Goal: Task Accomplishment & Management: Use online tool/utility

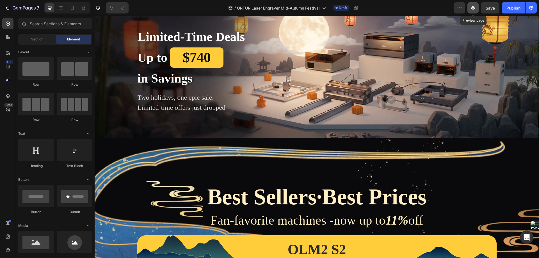
click at [474, 8] on icon "button" at bounding box center [473, 8] width 2 height 2
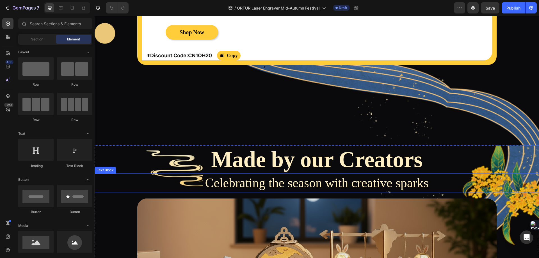
scroll to position [1622, 0]
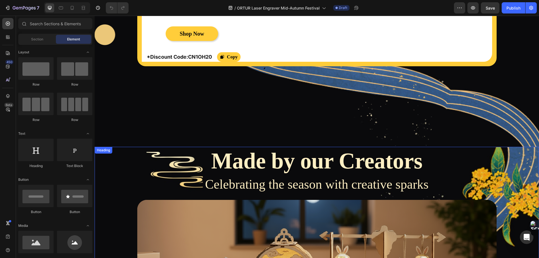
click at [109, 166] on h2 "Made by our Creators" at bounding box center [317, 161] width 445 height 28
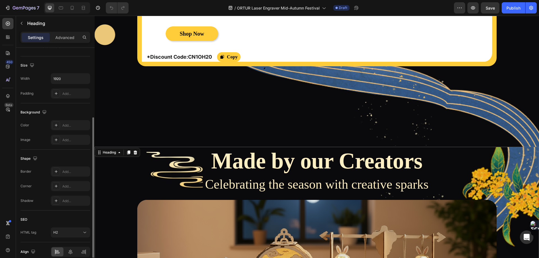
scroll to position [138, 0]
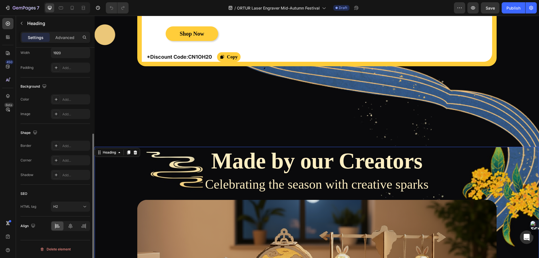
click at [109, 157] on div "Heading" at bounding box center [117, 152] width 45 height 9
click at [109, 153] on div "Heading" at bounding box center [109, 152] width 15 height 5
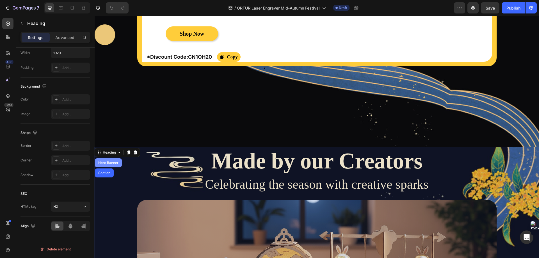
click at [109, 163] on div "Hero Banner" at bounding box center [108, 162] width 22 height 3
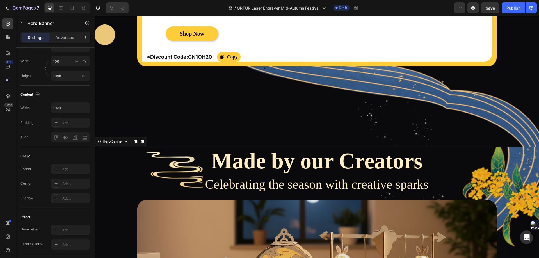
scroll to position [0, 0]
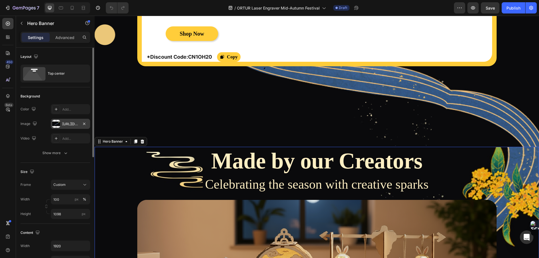
click at [65, 124] on div "[URL][DOMAIN_NAME]" at bounding box center [70, 124] width 16 height 5
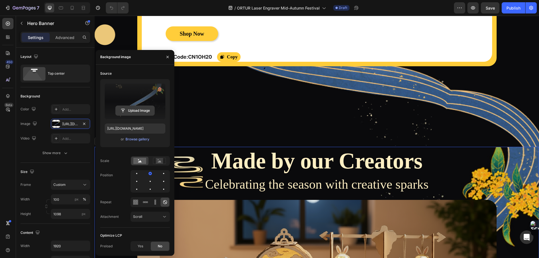
click at [135, 109] on input "file" at bounding box center [135, 111] width 39 height 10
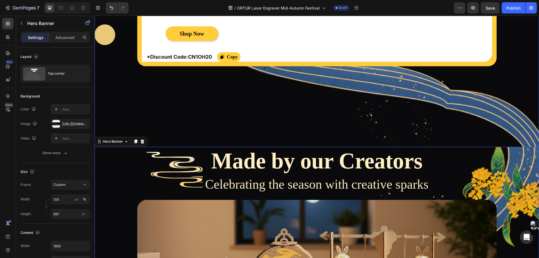
click at [425, 134] on div "Background Image" at bounding box center [317, 49] width 445 height 196
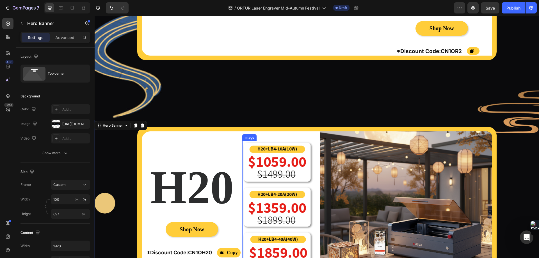
scroll to position [1481, 0]
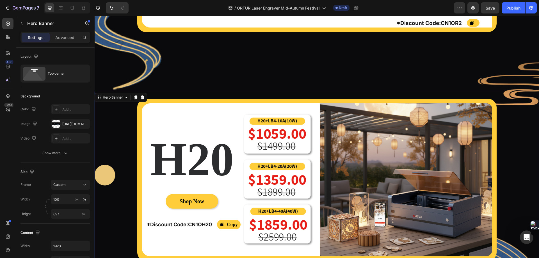
click at [103, 112] on div "Image Image H20 Heading Shop Now Button *Discount Code:CN1OH20 Text Block Copy …" at bounding box center [317, 176] width 445 height 169
click at [517, 105] on div "Image Image H20 Heading Shop Now Button *Discount Code:CN1OH20 Text Block Copy …" at bounding box center [317, 176] width 445 height 169
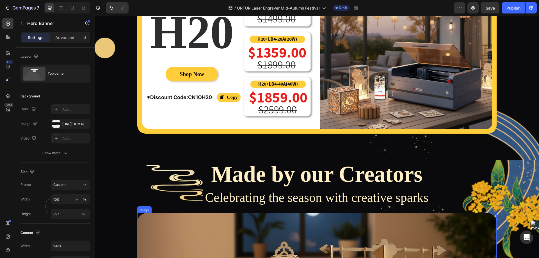
scroll to position [1566, 0]
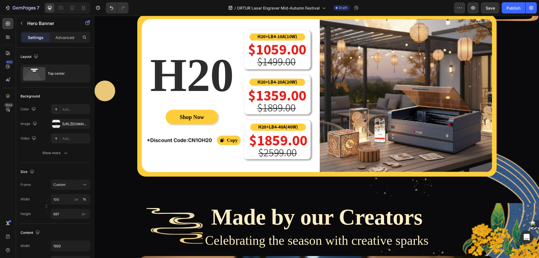
click at [111, 177] on div "Background Image" at bounding box center [317, 106] width 445 height 196
click at [67, 127] on div "[URL][DOMAIN_NAME]" at bounding box center [70, 124] width 39 height 10
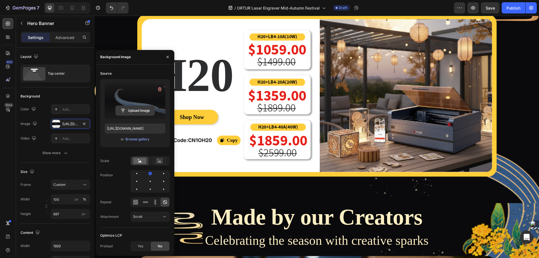
click at [136, 110] on input "file" at bounding box center [135, 111] width 39 height 10
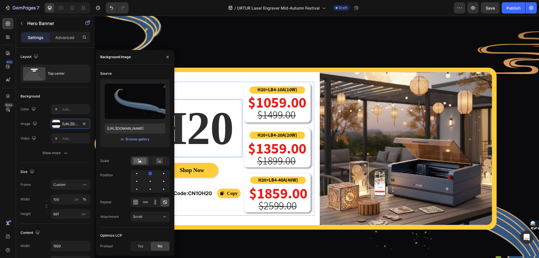
scroll to position [1509, 0]
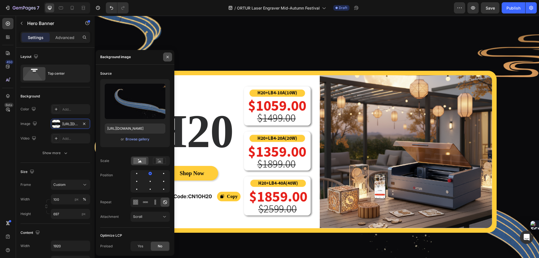
click at [168, 56] on icon "button" at bounding box center [167, 57] width 4 height 4
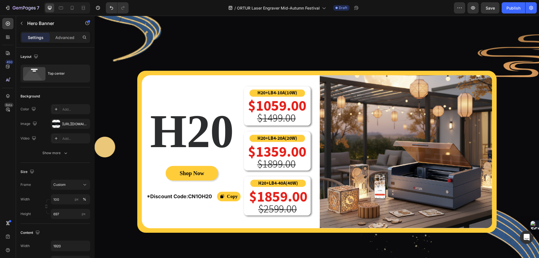
click at [113, 149] on div "Image Image H20 Heading Shop Now Button *Discount Code:CN1OH20 Text Block Copy …" at bounding box center [317, 148] width 445 height 169
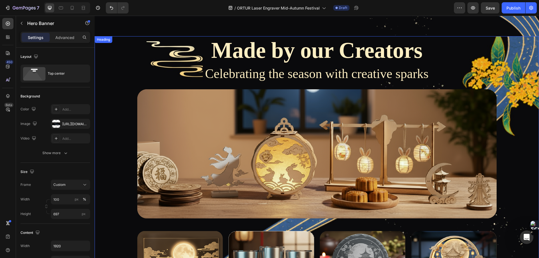
scroll to position [1734, 0]
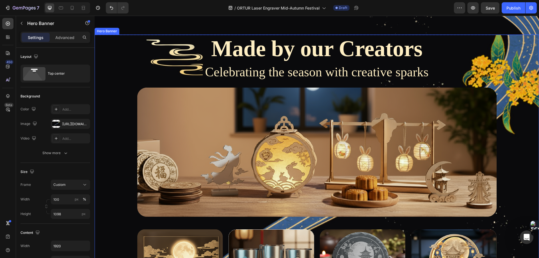
click at [106, 148] on div "Made by our Creators Heading Celebrating the season with creative sparks Text B…" at bounding box center [317, 169] width 445 height 268
click at [72, 125] on div "[URL][DOMAIN_NAME]" at bounding box center [70, 124] width 16 height 5
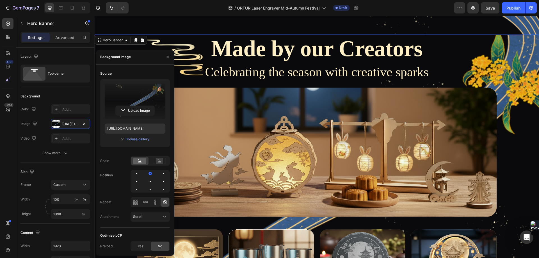
click at [138, 102] on label at bounding box center [135, 101] width 61 height 35
click at [138, 106] on input "file" at bounding box center [135, 111] width 39 height 10
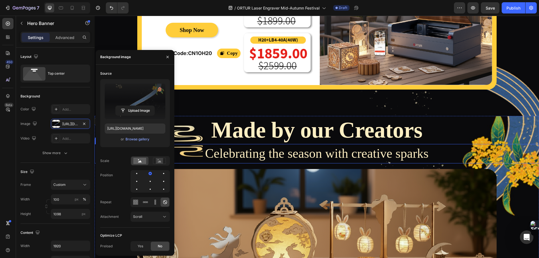
scroll to position [1650, 0]
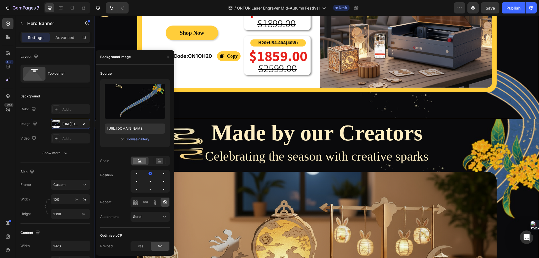
click at [207, 95] on div "Background Image" at bounding box center [317, 21] width 445 height 196
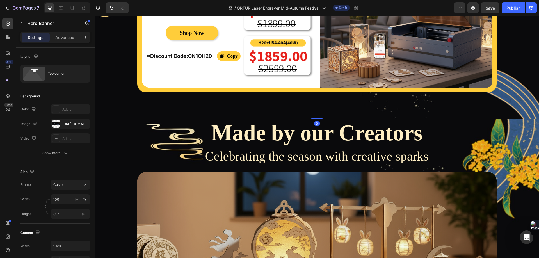
click at [202, 103] on div "Background Image" at bounding box center [317, 21] width 445 height 196
click at [67, 217] on input "697" at bounding box center [70, 214] width 39 height 10
drag, startPoint x: 158, startPoint y: 109, endPoint x: 153, endPoint y: 110, distance: 5.4
click at [158, 109] on div "Background Image" at bounding box center [317, 21] width 445 height 196
click at [66, 123] on div "[URL][DOMAIN_NAME]" at bounding box center [70, 124] width 16 height 5
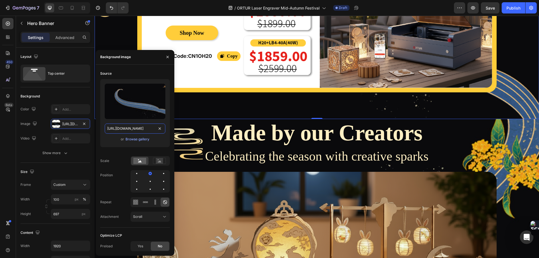
click at [130, 128] on input "[URL][DOMAIN_NAME]" at bounding box center [135, 129] width 61 height 10
click at [139, 106] on input "file" at bounding box center [135, 111] width 39 height 10
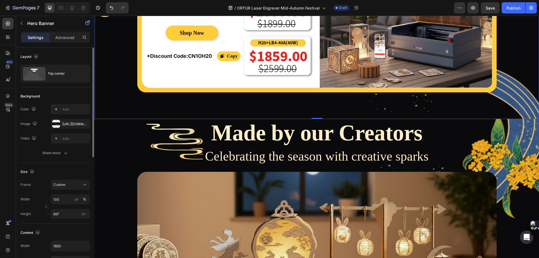
click at [49, 170] on div "Size" at bounding box center [56, 171] width 70 height 9
click at [63, 216] on input "697" at bounding box center [70, 214] width 39 height 10
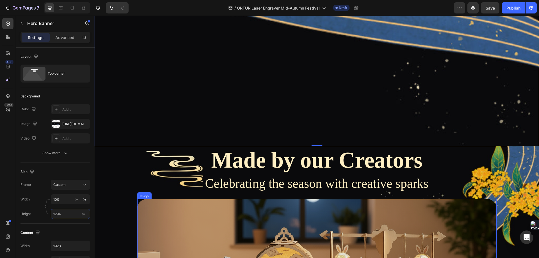
scroll to position [1706, 0]
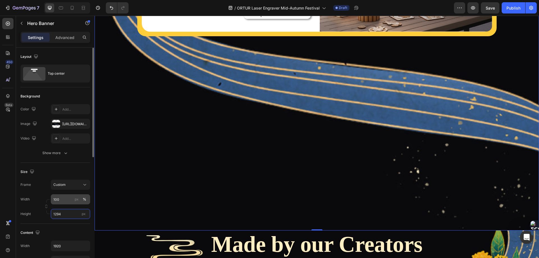
type input "1294"
click at [67, 201] on input "100" at bounding box center [70, 199] width 39 height 10
click at [34, 190] on div "Frame Custom" at bounding box center [56, 185] width 70 height 10
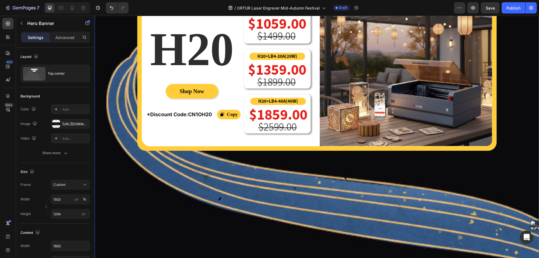
scroll to position [1594, 0]
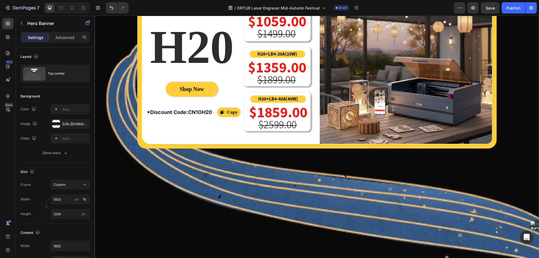
type input "100"
type input "697"
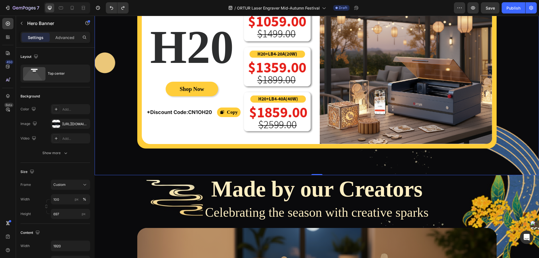
click at [119, 160] on div "Background Image" at bounding box center [317, 77] width 445 height 196
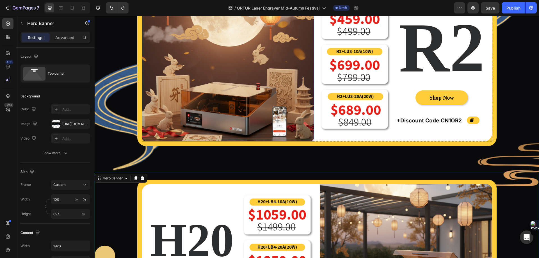
scroll to position [1397, 0]
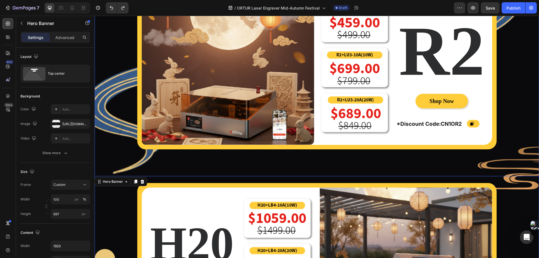
click at [119, 160] on div "Background Image" at bounding box center [317, 78] width 445 height 196
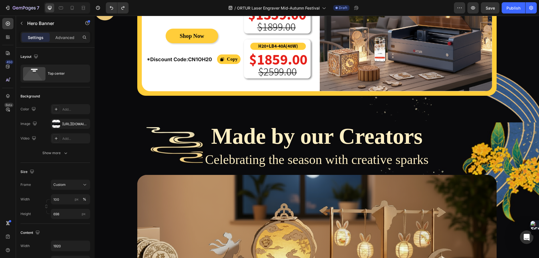
scroll to position [1509, 0]
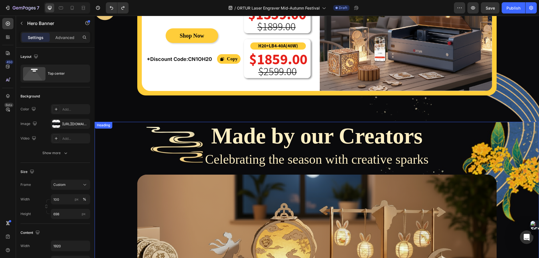
click at [113, 136] on h2 "Made by our Creators" at bounding box center [317, 136] width 445 height 28
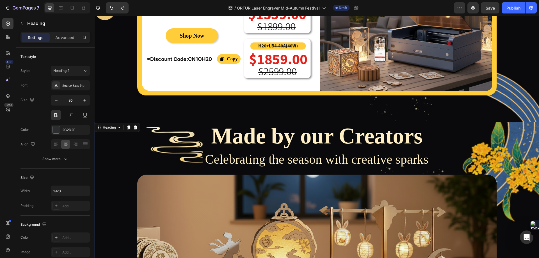
drag, startPoint x: 113, startPoint y: 141, endPoint x: 110, endPoint y: 130, distance: 11.6
click at [113, 141] on h2 "Made by our Creators" at bounding box center [317, 136] width 445 height 28
click at [109, 128] on p "Made by our Creators" at bounding box center [316, 135] width 443 height 27
click at [113, 179] on div "Made by our Creators Heading 0 Celebrating the season with creative sparks Text…" at bounding box center [317, 256] width 445 height 268
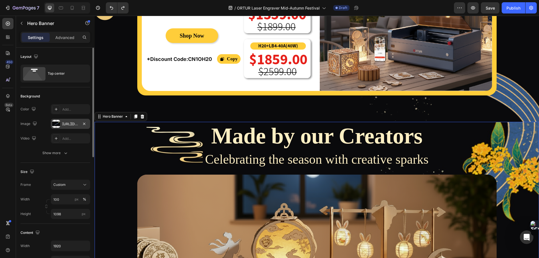
click at [70, 123] on div "[URL][DOMAIN_NAME]" at bounding box center [70, 124] width 16 height 5
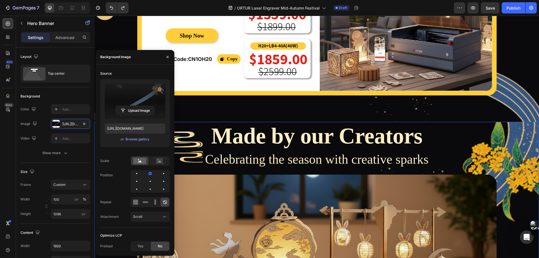
click at [141, 100] on label at bounding box center [135, 101] width 61 height 35
click at [141, 106] on input "file" at bounding box center [135, 111] width 39 height 10
type input "[URL][DOMAIN_NAME]"
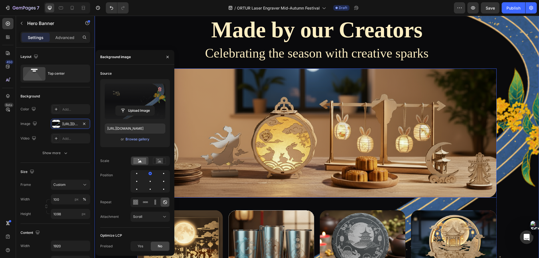
scroll to position [1622, 0]
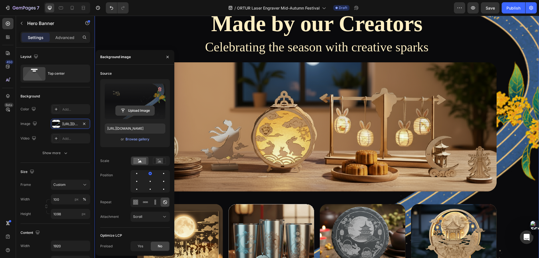
click at [132, 107] on input "file" at bounding box center [135, 111] width 39 height 10
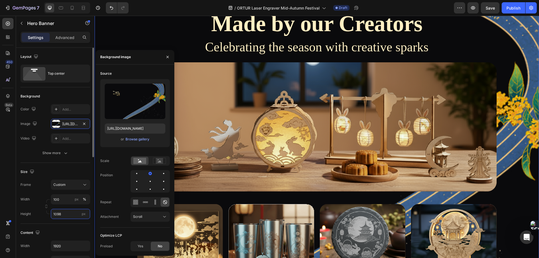
click at [66, 213] on input "1098" at bounding box center [70, 214] width 39 height 10
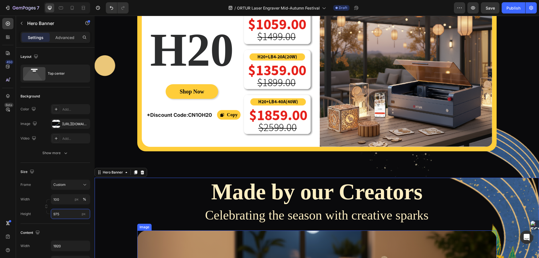
scroll to position [1453, 0]
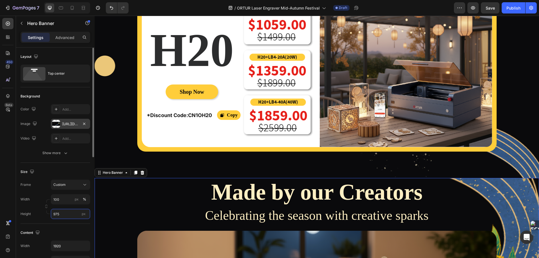
type input "975"
click at [66, 124] on div "[URL][DOMAIN_NAME]" at bounding box center [70, 124] width 16 height 5
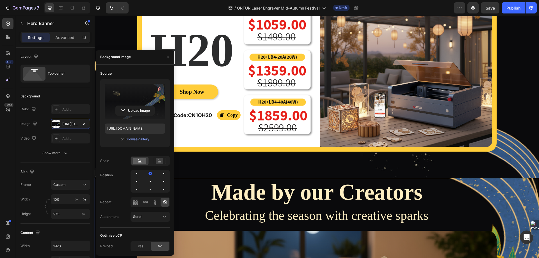
click at [135, 103] on label at bounding box center [135, 101] width 61 height 35
click at [135, 106] on input "file" at bounding box center [135, 111] width 39 height 10
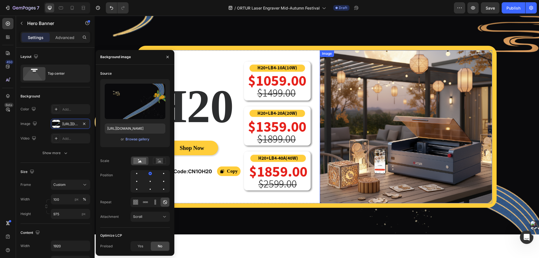
scroll to position [1313, 0]
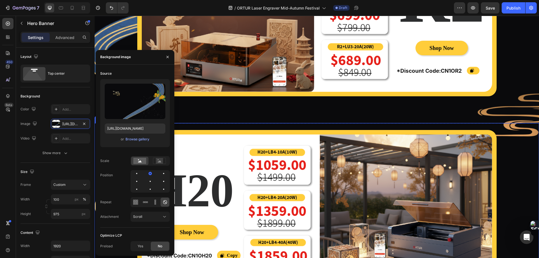
click at [519, 180] on div "Image Image H20 Heading Shop Now Button *Discount Code:CN1OH20 Text Block Copy …" at bounding box center [317, 207] width 445 height 169
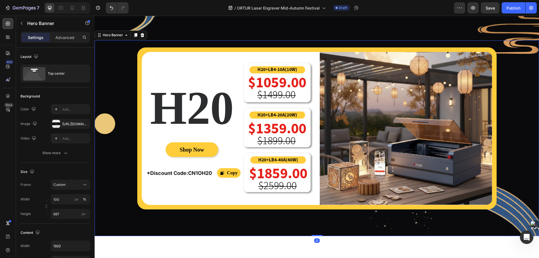
scroll to position [1397, 0]
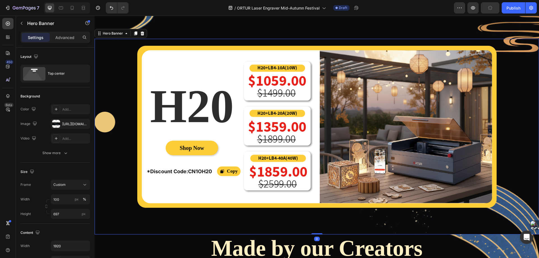
click at [108, 58] on div "Image Image H20 Heading Shop Now Button *Discount Code:CN1OH20 Text Block Copy …" at bounding box center [317, 123] width 445 height 169
click at [68, 128] on div "[URL][DOMAIN_NAME]" at bounding box center [70, 124] width 39 height 10
click at [525, 108] on div "Image Image H20 Heading Shop Now Button *Discount Code:CN1OH20 Text Block Copy …" at bounding box center [317, 123] width 445 height 169
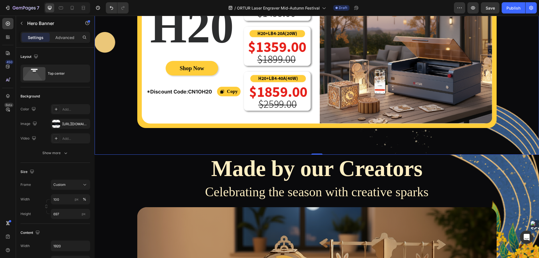
scroll to position [1481, 0]
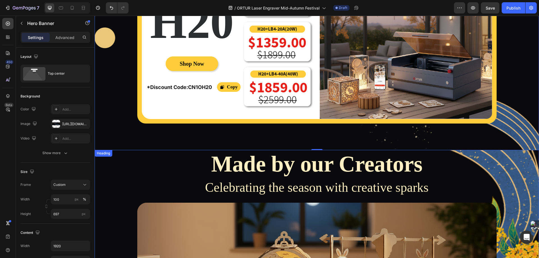
click at [120, 161] on h2 "Made by our Creators" at bounding box center [317, 164] width 445 height 28
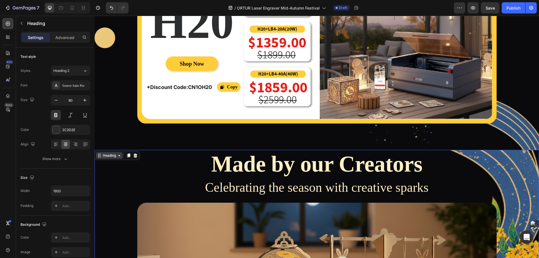
click at [113, 158] on div "Heading" at bounding box center [109, 155] width 15 height 5
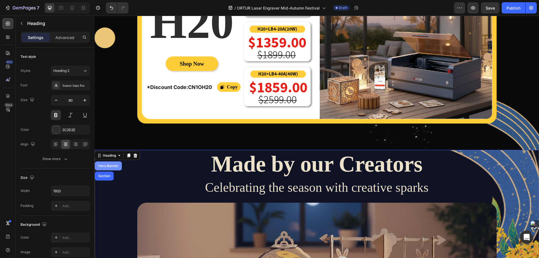
click at [108, 167] on div "Hero Banner" at bounding box center [108, 165] width 22 height 3
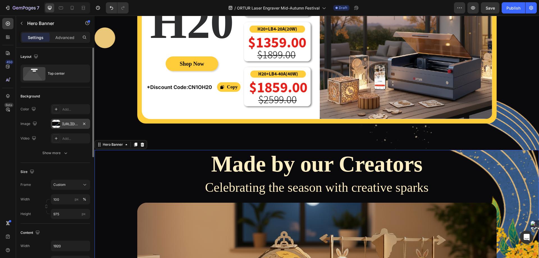
click at [67, 124] on div "[URL][DOMAIN_NAME]" at bounding box center [70, 124] width 16 height 5
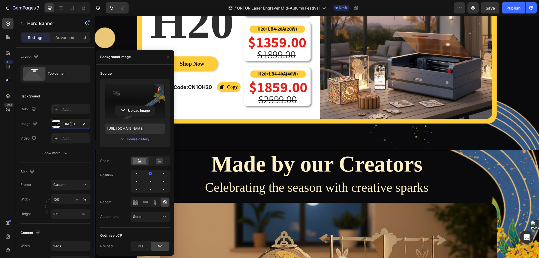
click at [130, 105] on label at bounding box center [135, 101] width 61 height 35
click at [130, 106] on input "file" at bounding box center [135, 111] width 39 height 10
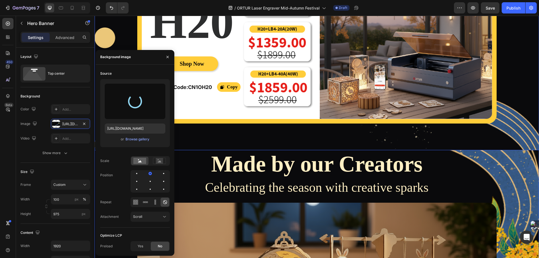
type input "[URL][DOMAIN_NAME]"
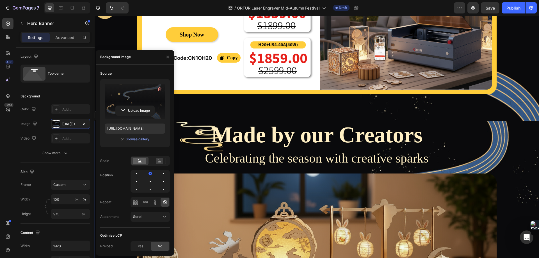
scroll to position [1509, 0]
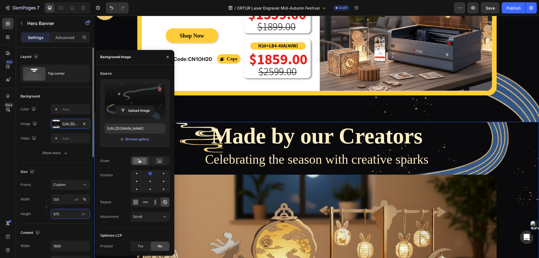
click at [63, 212] on input "975" at bounding box center [70, 214] width 39 height 10
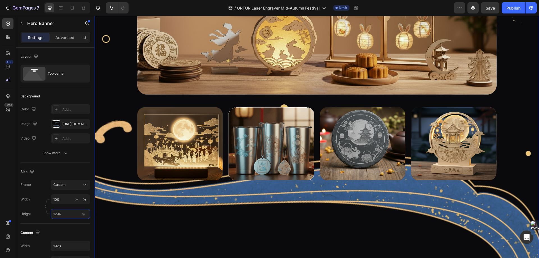
scroll to position [1790, 0]
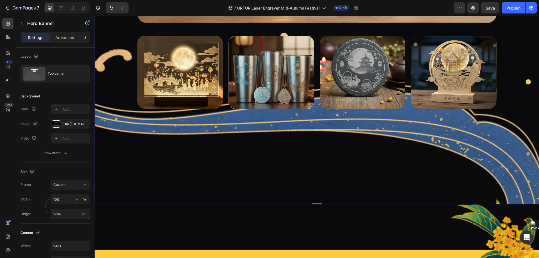
type input "1294"
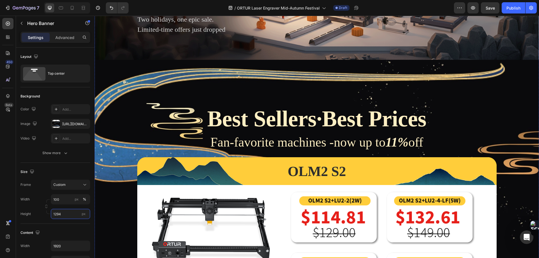
scroll to position [105, 0]
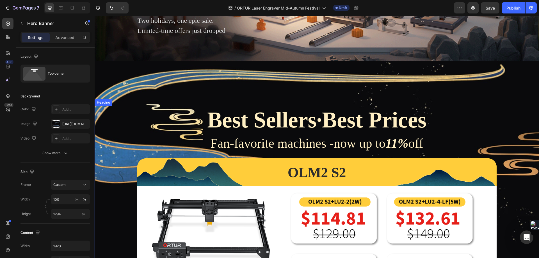
click at [207, 118] on span "Best Sellers·Best Prices" at bounding box center [316, 120] width 219 height 25
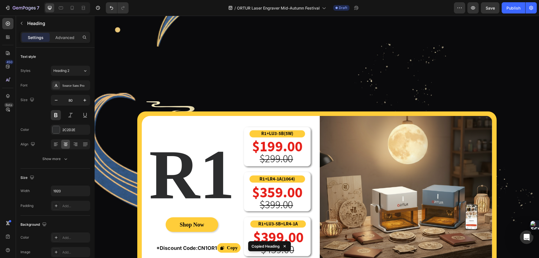
scroll to position [1088, 0]
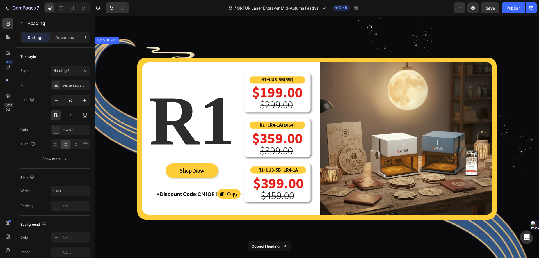
click at [181, 53] on div "R1 Heading Shop Now Button *Discount Code:CN1OR1 Text Block Copy Copy Coupon Co…" at bounding box center [317, 132] width 445 height 176
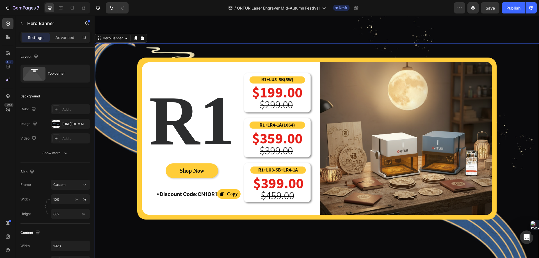
click at [193, 45] on div "R1 Heading Shop Now Button *Discount Code:CN1OR1 Text Block Copy Copy Coupon Co…" at bounding box center [317, 132] width 445 height 176
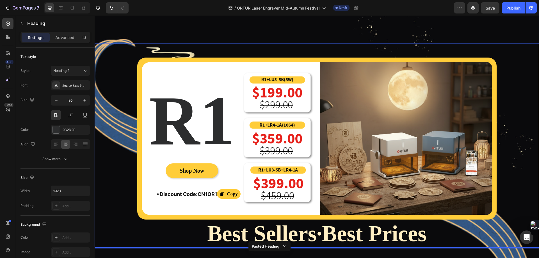
click at [133, 230] on p "Best Sellers·Best Prices" at bounding box center [316, 233] width 443 height 27
drag, startPoint x: 427, startPoint y: 252, endPoint x: 408, endPoint y: 252, distance: 19.1
click at [427, 252] on div "Background Image" at bounding box center [317, 168] width 445 height 248
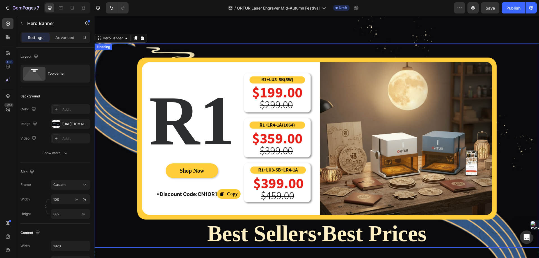
click at [218, 231] on span "Best Sellers·Best Prices" at bounding box center [316, 233] width 219 height 25
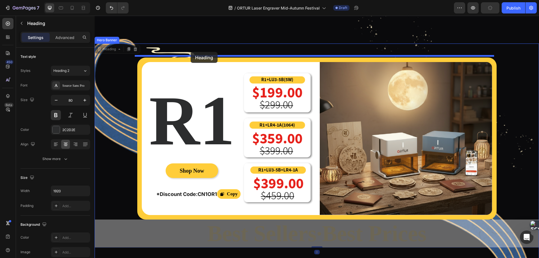
drag, startPoint x: 100, startPoint y: 48, endPoint x: 191, endPoint y: 52, distance: 91.1
click at [191, 52] on div "Header Icon Icon Icon Icon Icon Icon List Row Limited-Time Deals Text Block Up …" at bounding box center [317, 141] width 445 height 2426
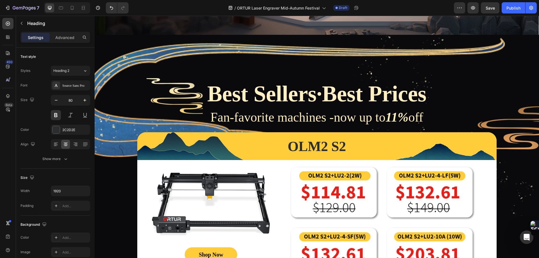
scroll to position [77, 0]
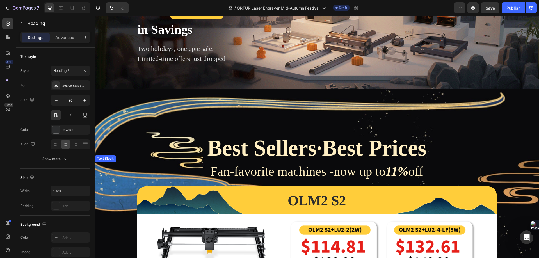
click at [227, 168] on span "Fan-favorite machines -now up to 11% off" at bounding box center [317, 171] width 213 height 14
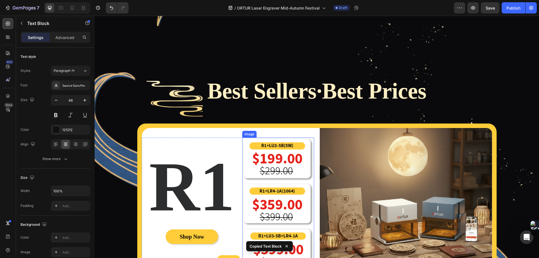
scroll to position [1004, 0]
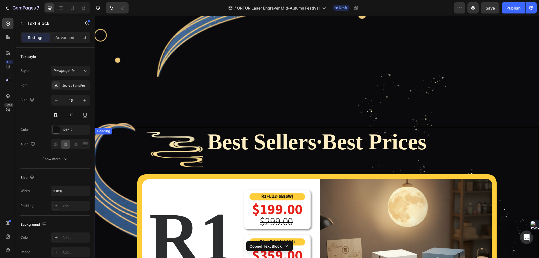
click at [253, 140] on span "Best Sellers·Best Prices" at bounding box center [316, 141] width 219 height 25
click at [240, 161] on div "Best Sellers·Best Prices Heading 16 R1 Heading Shop Now Button *Discount Code:C…" at bounding box center [317, 232] width 445 height 209
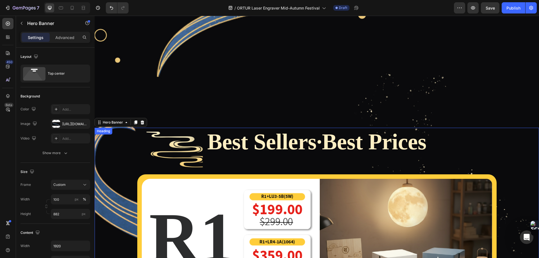
click at [209, 136] on span "Best Sellers·Best Prices" at bounding box center [316, 141] width 219 height 25
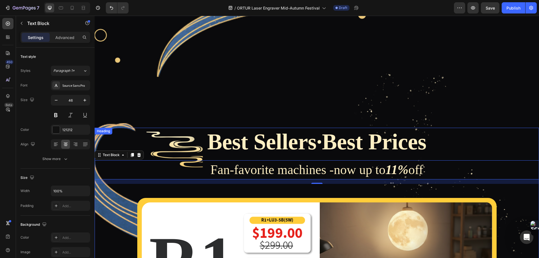
click at [259, 144] on span "Best Sellers·Best Prices" at bounding box center [316, 141] width 219 height 25
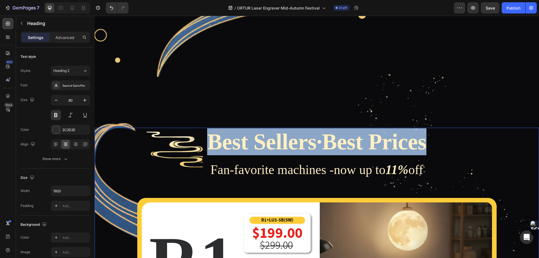
click at [259, 144] on span "Best Sellers·Best Prices" at bounding box center [316, 141] width 219 height 25
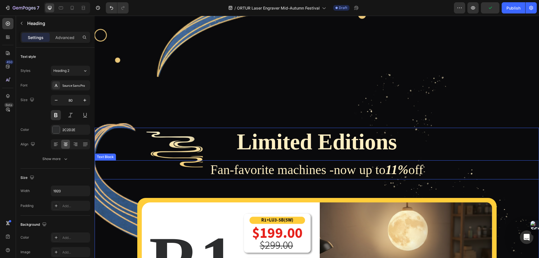
click at [290, 169] on span "Fan-favorite machines -now up to 11% off" at bounding box center [317, 170] width 213 height 14
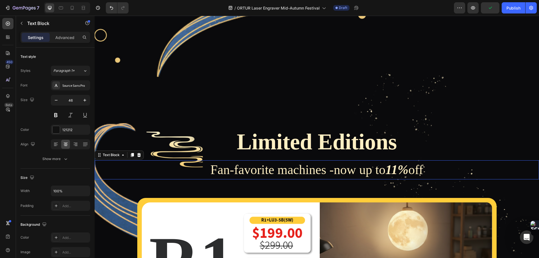
click at [290, 169] on span "Fan-favorite machines -now up to 11% off" at bounding box center [317, 170] width 213 height 14
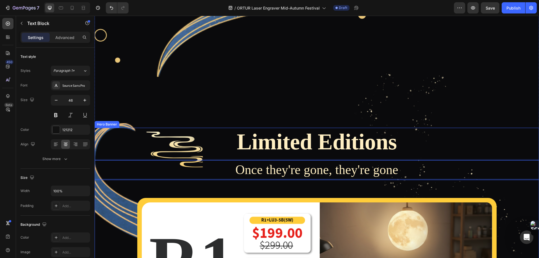
click at [374, 187] on div "⁠⁠⁠⁠⁠⁠⁠ Limited Editions Heading Once they're gone, they're gone Text Block 16 …" at bounding box center [317, 244] width 445 height 232
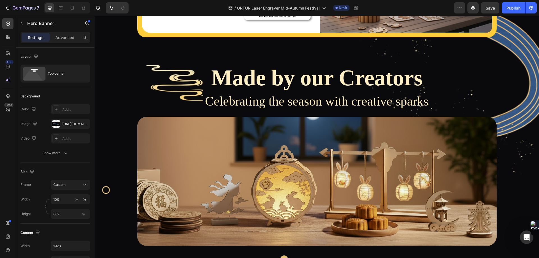
scroll to position [1706, 0]
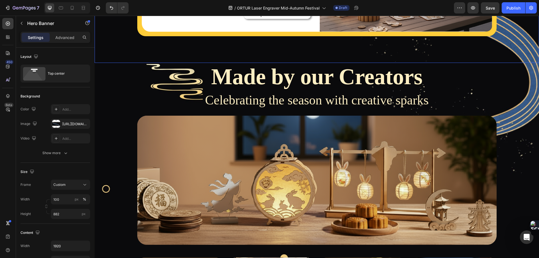
click at [72, 8] on icon at bounding box center [72, 8] width 6 height 6
type input "88 vh"
type input "100%"
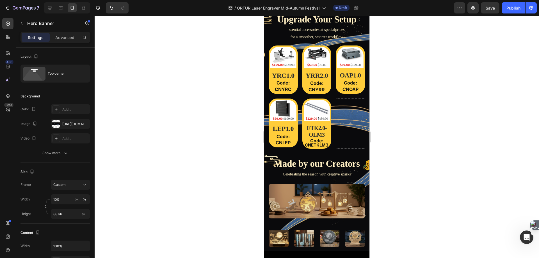
scroll to position [1131, 0]
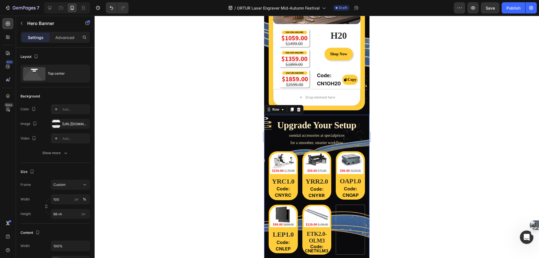
click at [265, 115] on div "Upgrade Your Setup Heading ssential accessories at specialprices for a smoother…" at bounding box center [316, 187] width 105 height 145
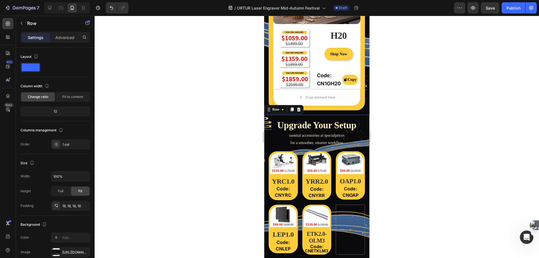
click at [66, 32] on div "Settings Advanced" at bounding box center [56, 37] width 70 height 11
click at [65, 35] on p "Advanced" at bounding box center [64, 38] width 19 height 6
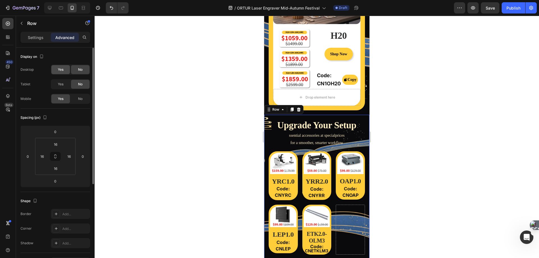
click at [60, 69] on span "Yes" at bounding box center [61, 69] width 6 height 5
click at [62, 85] on span "Yes" at bounding box center [61, 84] width 6 height 5
click at [201, 74] on div at bounding box center [317, 137] width 445 height 242
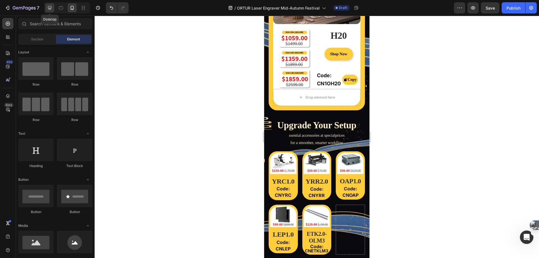
click at [52, 9] on icon at bounding box center [50, 8] width 6 height 6
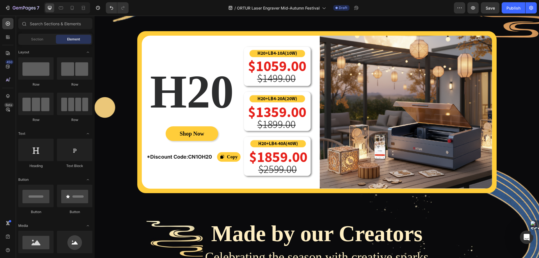
scroll to position [1521, 0]
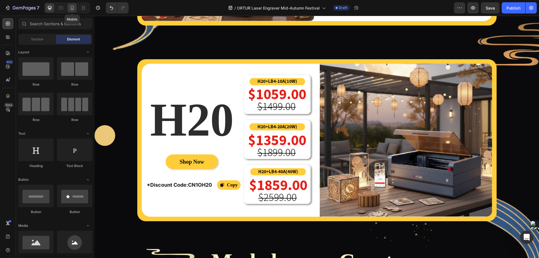
click at [71, 9] on icon at bounding box center [72, 8] width 6 height 6
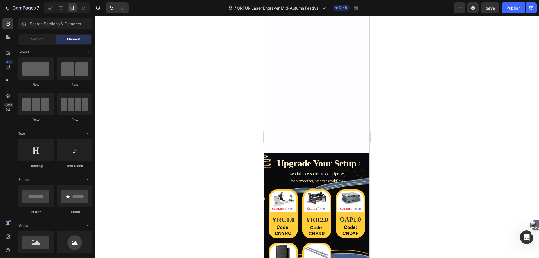
scroll to position [2286, 0]
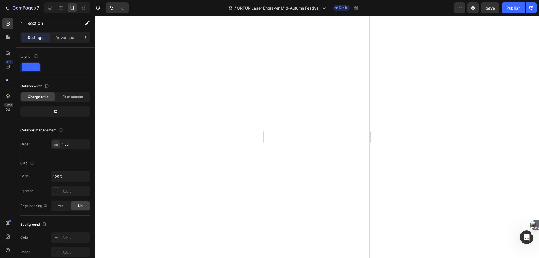
click at [267, 129] on div at bounding box center [316, 143] width 105 height 140
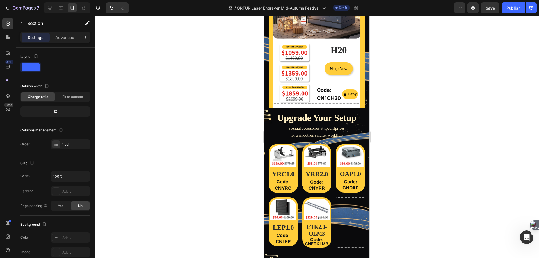
scroll to position [1471, 0]
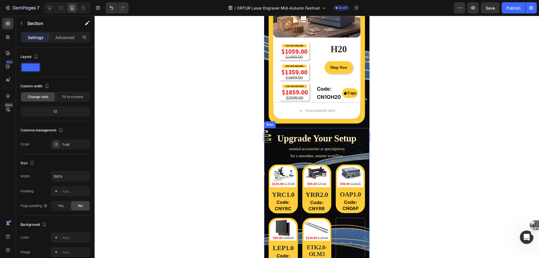
click at [265, 128] on div "Upgrade Your Setup Heading ssential accessories at specialprices for a smoother…" at bounding box center [316, 200] width 105 height 145
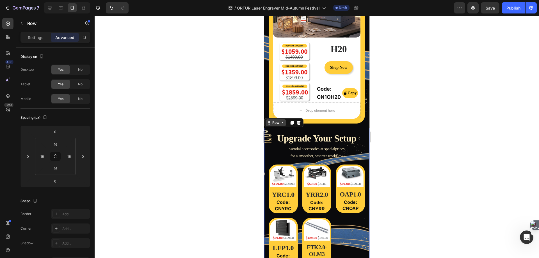
click at [280, 120] on div "Row" at bounding box center [275, 122] width 9 height 5
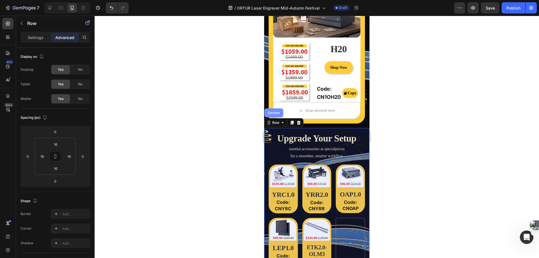
click at [274, 111] on div "Section" at bounding box center [274, 112] width 14 height 3
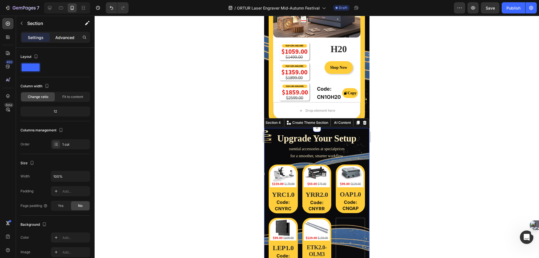
click at [71, 38] on p "Advanced" at bounding box center [64, 38] width 19 height 6
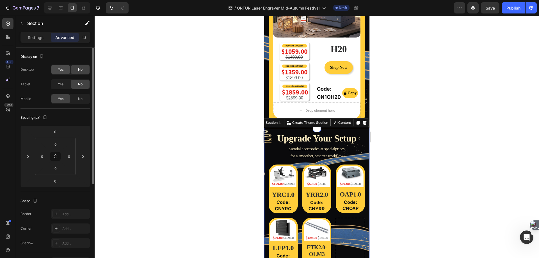
click at [62, 70] on span "Yes" at bounding box center [61, 69] width 6 height 5
click at [62, 83] on span "Yes" at bounding box center [61, 84] width 6 height 5
click at [48, 9] on icon at bounding box center [50, 8] width 6 height 6
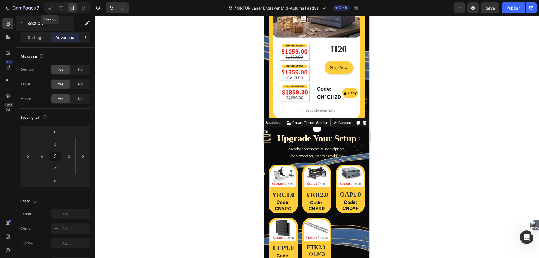
type input "32"
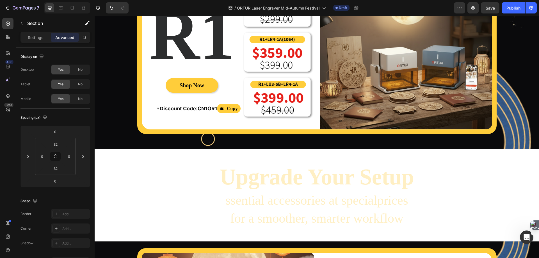
scroll to position [1314, 0]
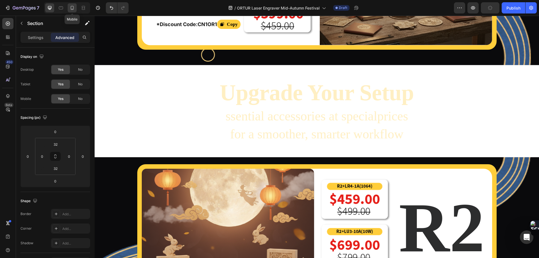
click at [72, 7] on icon at bounding box center [72, 8] width 6 height 6
type input "0"
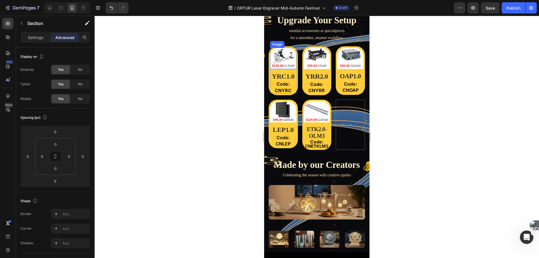
scroll to position [1323, 0]
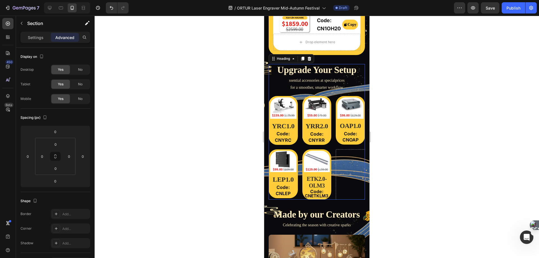
click at [277, 64] on h2 "Upgrade Your Setup" at bounding box center [317, 70] width 96 height 12
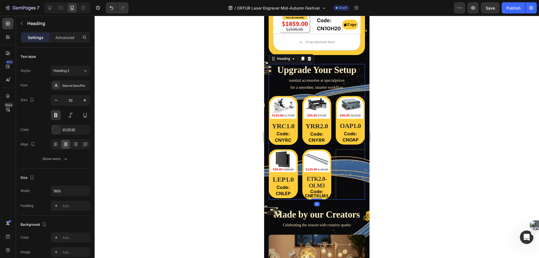
click at [70, 42] on div "Settings Advanced" at bounding box center [56, 37] width 70 height 11
click at [69, 39] on p "Advanced" at bounding box center [64, 38] width 19 height 6
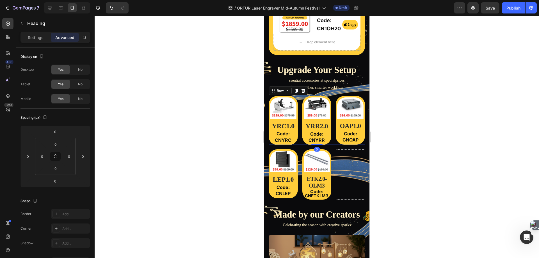
click at [298, 96] on div "Image YRC1.0 Heading Code: CNYRC Text Block Row Row Image YRR2.0 Heading Code: …" at bounding box center [317, 120] width 96 height 49
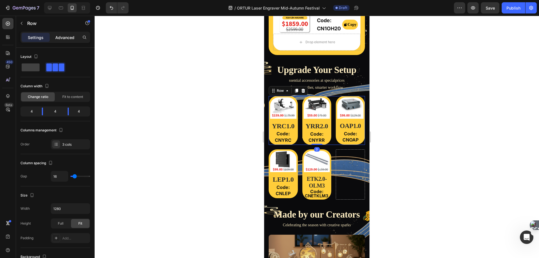
click at [69, 37] on p "Advanced" at bounding box center [64, 38] width 19 height 6
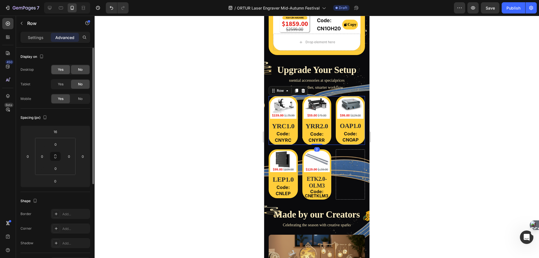
click at [63, 68] on span "Yes" at bounding box center [61, 69] width 6 height 5
click at [63, 81] on div "Yes" at bounding box center [60, 84] width 19 height 9
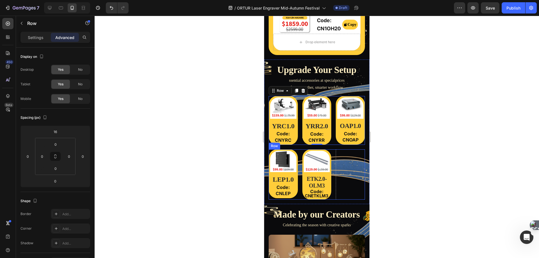
click at [299, 151] on div "Image LEP1.0 Heading Code: CNLEP Text Block Row Row Image ETK2.0-OLM3 Heading C…" at bounding box center [317, 174] width 96 height 50
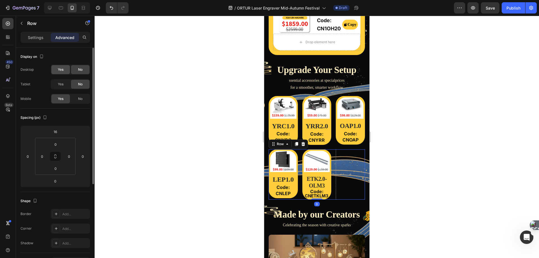
click at [62, 69] on span "Yes" at bounding box center [61, 69] width 6 height 5
click at [63, 81] on div "Yes" at bounding box center [60, 84] width 19 height 9
click at [285, 142] on icon at bounding box center [287, 144] width 4 height 4
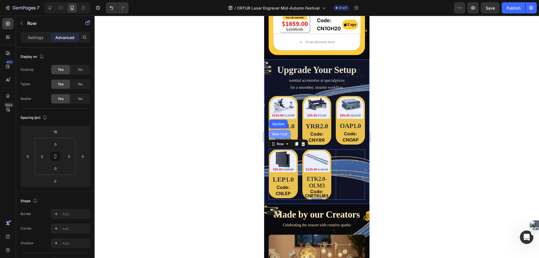
drag, startPoint x: 279, startPoint y: 123, endPoint x: 500, endPoint y: 119, distance: 221.1
click at [279, 133] on div "Row 1 col" at bounding box center [279, 134] width 17 height 3
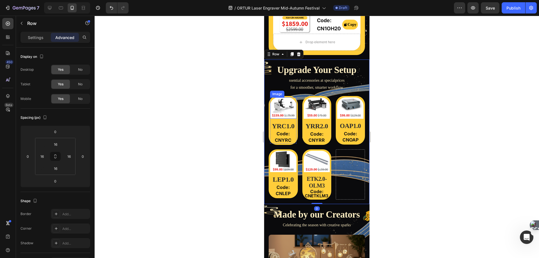
click at [286, 97] on img at bounding box center [283, 107] width 26 height 21
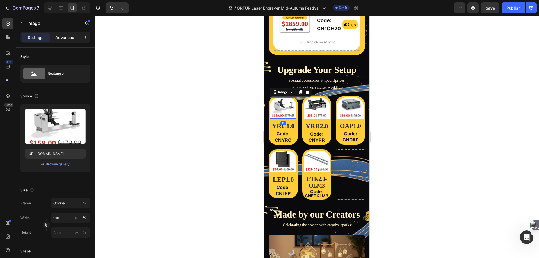
click at [71, 37] on p "Advanced" at bounding box center [64, 38] width 19 height 6
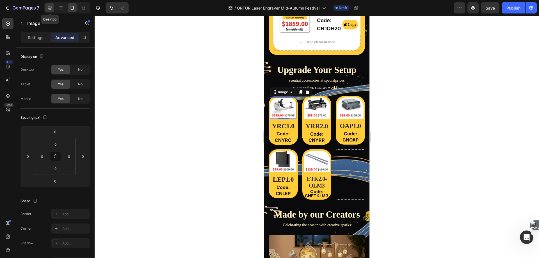
click at [48, 8] on icon at bounding box center [50, 8] width 4 height 4
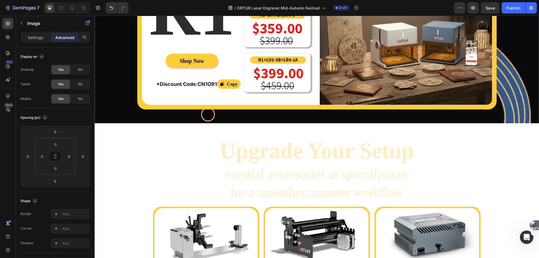
scroll to position [1264, 0]
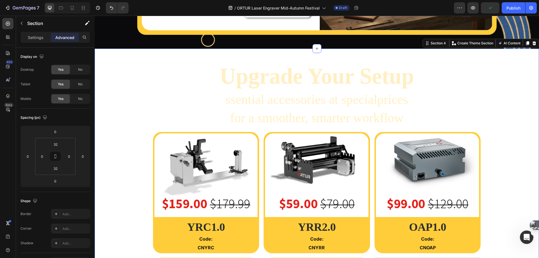
scroll to position [1292, 0]
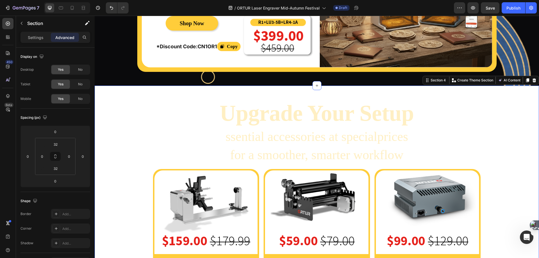
click at [110, 102] on div "Upgrade Your Setup Heading ssential accessories at specialprices for a smoother…" at bounding box center [317, 258] width 445 height 326
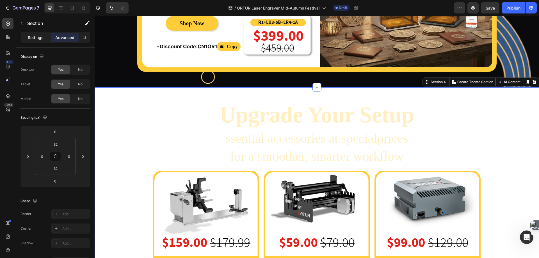
click at [33, 40] on p "Settings" at bounding box center [36, 38] width 16 height 6
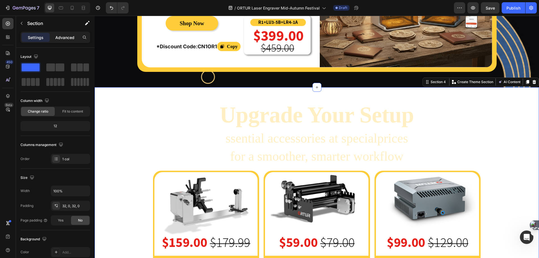
click at [70, 38] on p "Advanced" at bounding box center [64, 38] width 19 height 6
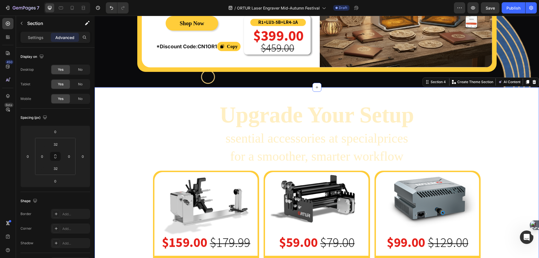
click at [101, 94] on div "Upgrade Your Setup Heading ssential accessories at specialprices for a smoother…" at bounding box center [317, 259] width 445 height 344
click at [149, 112] on div "Upgrade Your Setup Heading ssential accessories at specialprices for a smoother…" at bounding box center [317, 259] width 337 height 326
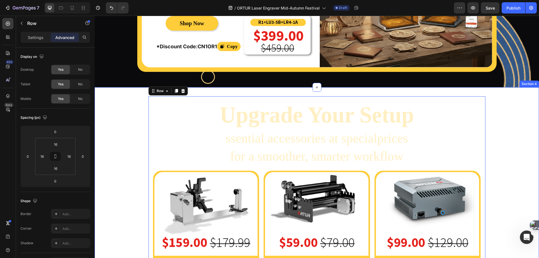
click at [126, 106] on div "Upgrade Your Setup Heading ssential accessories at specialprices for a smoother…" at bounding box center [317, 259] width 445 height 326
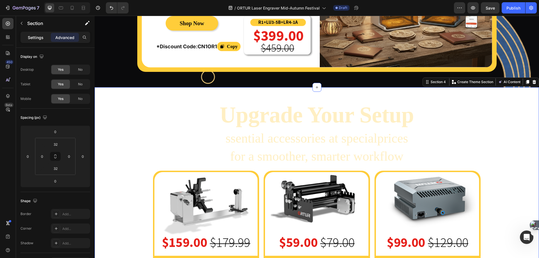
click at [31, 41] on div "Settings" at bounding box center [36, 37] width 28 height 9
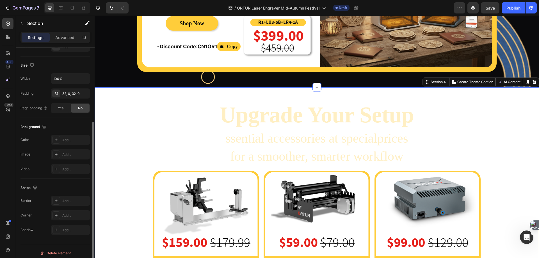
scroll to position [116, 0]
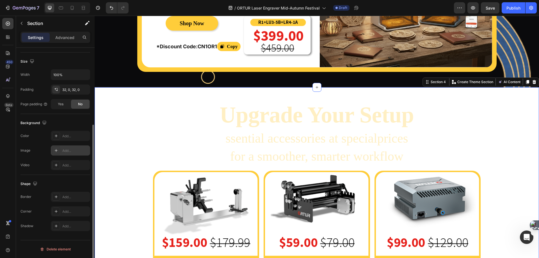
click at [64, 148] on div "Add..." at bounding box center [70, 150] width 39 height 10
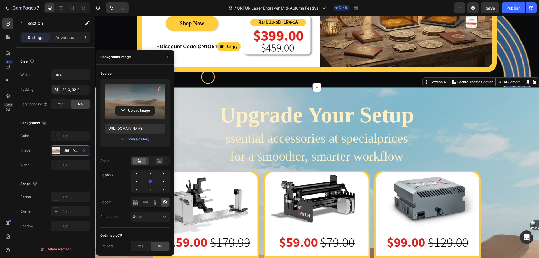
click at [134, 102] on label at bounding box center [135, 101] width 61 height 35
click at [134, 106] on input "file" at bounding box center [135, 111] width 39 height 10
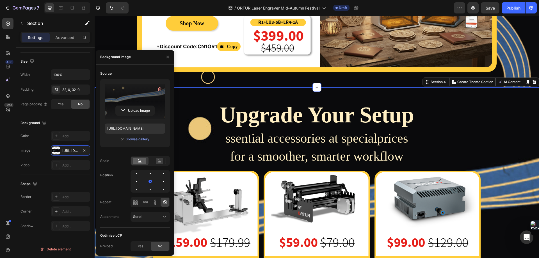
click at [126, 103] on label at bounding box center [135, 101] width 61 height 35
click at [126, 106] on input "file" at bounding box center [135, 111] width 39 height 10
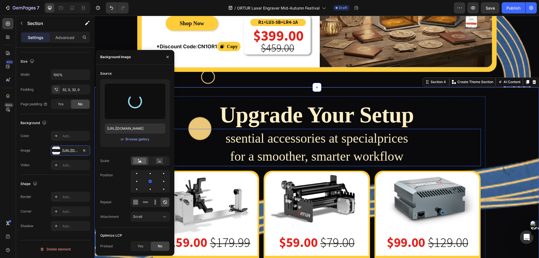
type input "[URL][DOMAIN_NAME]"
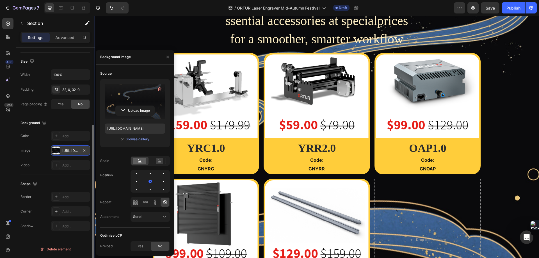
scroll to position [1404, 0]
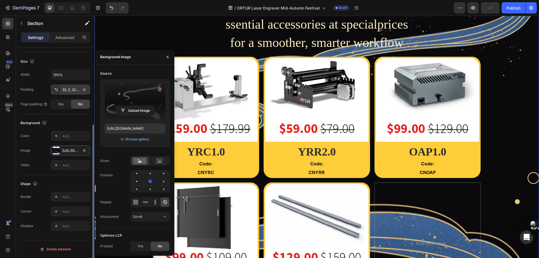
click at [68, 92] on div "32, 0, 32, 0" at bounding box center [70, 90] width 39 height 10
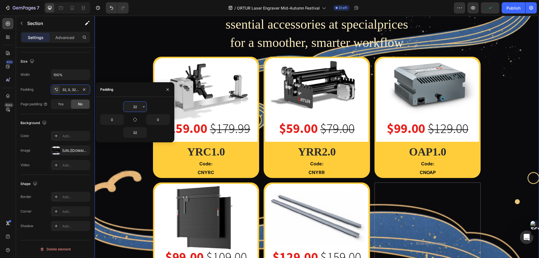
click at [139, 110] on input "32" at bounding box center [135, 107] width 23 height 10
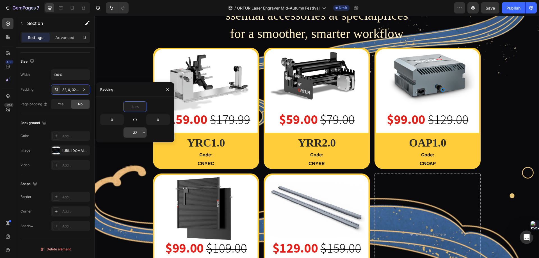
click at [135, 133] on input "32" at bounding box center [135, 133] width 23 height 10
type input "0"
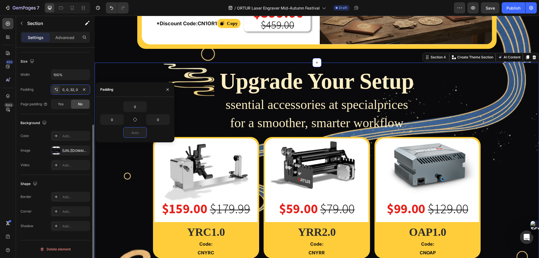
scroll to position [1320, 0]
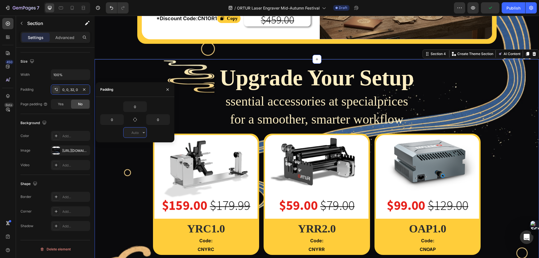
type input "0"
click at [73, 121] on div "Background" at bounding box center [56, 123] width 70 height 9
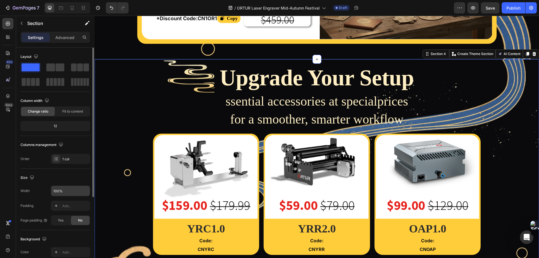
scroll to position [28, 0]
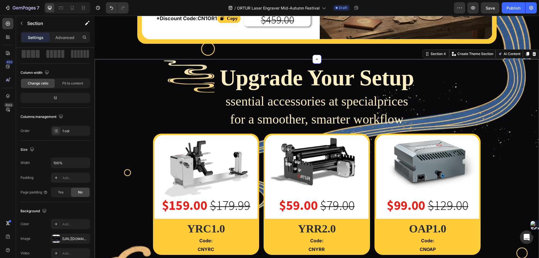
click at [123, 68] on div "Upgrade Your Setup Heading ssential accessories at specialprices for a smoother…" at bounding box center [317, 222] width 445 height 326
click at [135, 103] on div "Upgrade Your Setup Heading ssential accessories at specialprices for a smoother…" at bounding box center [317, 222] width 445 height 326
click at [129, 92] on div "Upgrade Your Setup Heading ssential accessories at specialprices for a smoother…" at bounding box center [317, 222] width 445 height 326
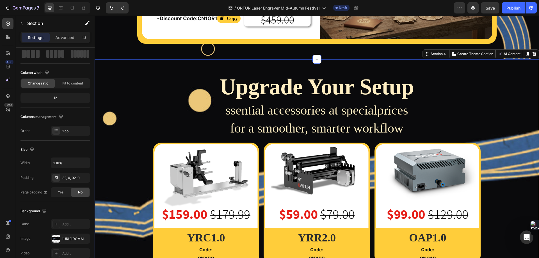
click at [118, 69] on div "Upgrade Your Setup Heading ssential accessories at specialprices for a smoother…" at bounding box center [317, 231] width 445 height 326
click at [60, 36] on p "Advanced" at bounding box center [64, 38] width 19 height 6
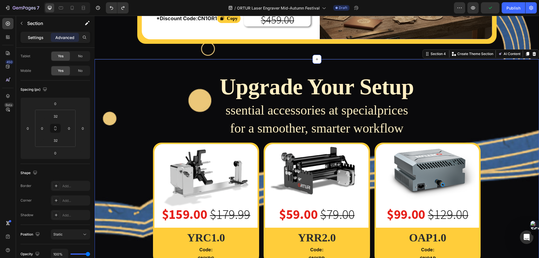
click at [36, 37] on p "Settings" at bounding box center [36, 38] width 16 height 6
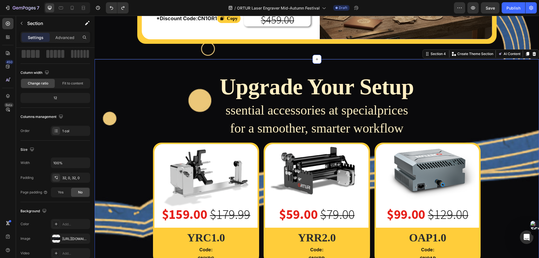
click at [142, 86] on div "Upgrade Your Setup Heading ssential accessories at specialprices for a smoother…" at bounding box center [317, 231] width 445 height 326
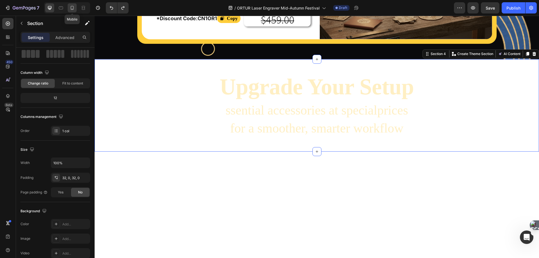
click at [72, 7] on icon at bounding box center [72, 8] width 6 height 6
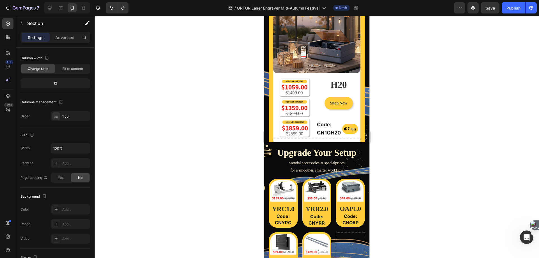
scroll to position [1293, 0]
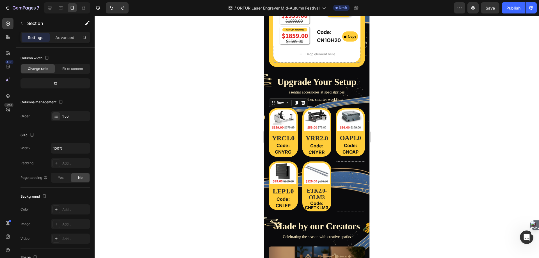
click at [297, 111] on div "Image YRC1.0 Heading Code: CNYRC Text Block Row Row Image YRR2.0 Heading Code: …" at bounding box center [317, 132] width 96 height 49
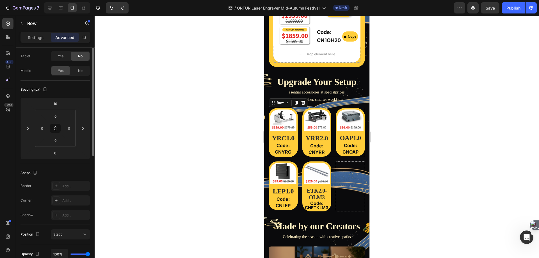
scroll to position [0, 0]
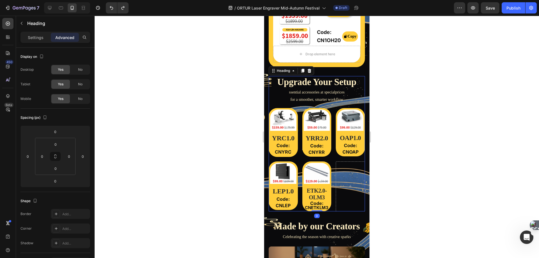
click at [327, 77] on span "Upgrade Your Setup" at bounding box center [316, 82] width 79 height 10
click at [77, 70] on div "No" at bounding box center [80, 69] width 19 height 9
click at [79, 83] on span "No" at bounding box center [80, 84] width 4 height 5
click at [286, 68] on div "Heading" at bounding box center [283, 70] width 15 height 5
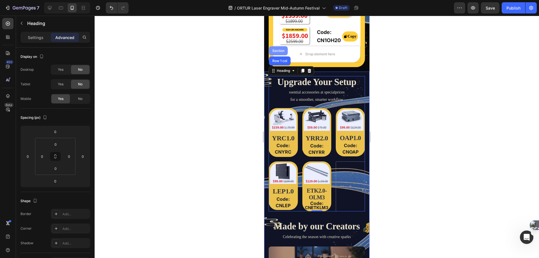
click at [277, 49] on div "Section" at bounding box center [278, 50] width 14 height 3
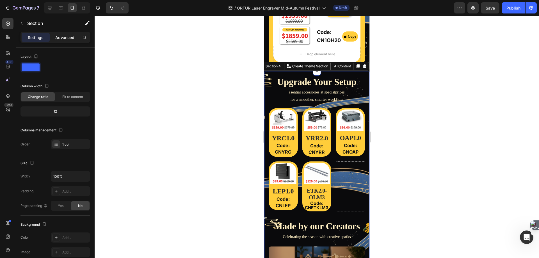
click at [66, 36] on p "Advanced" at bounding box center [64, 38] width 19 height 6
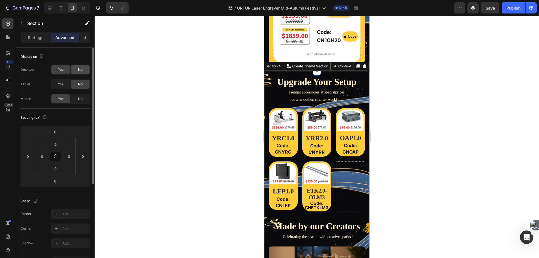
click at [81, 69] on span "No" at bounding box center [80, 69] width 4 height 5
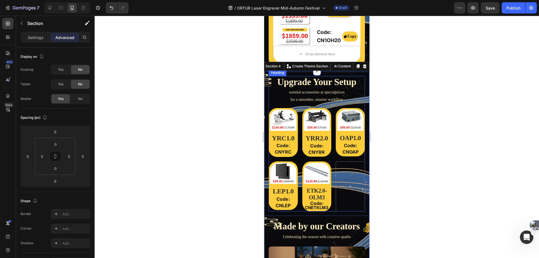
click at [329, 76] on h2 "Upgrade Your Setup" at bounding box center [317, 82] width 96 height 12
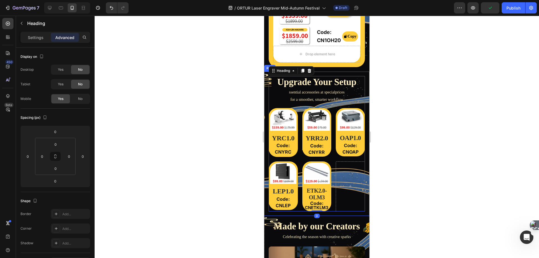
click at [266, 72] on div "Upgrade Your Setup Heading 0 ssential accessories at specialprices for a smooth…" at bounding box center [316, 144] width 105 height 145
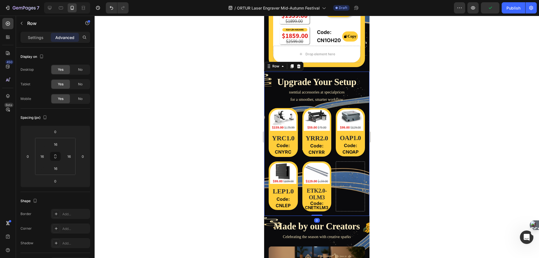
click at [278, 62] on div "Row" at bounding box center [283, 66] width 39 height 9
click at [278, 64] on div "Row" at bounding box center [275, 66] width 9 height 5
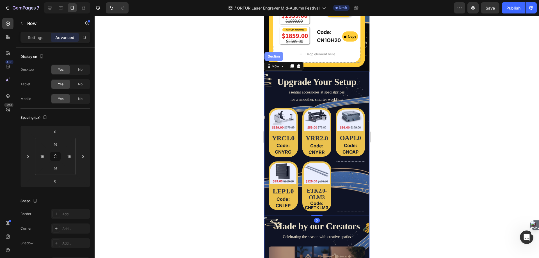
click at [274, 55] on div "Section" at bounding box center [274, 56] width 14 height 3
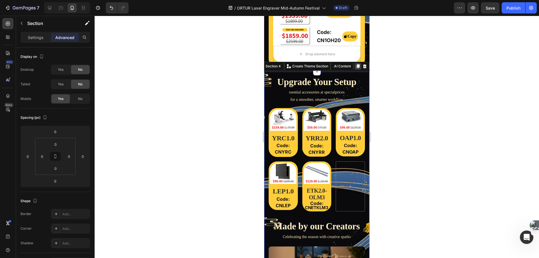
click at [357, 64] on icon at bounding box center [358, 66] width 3 height 4
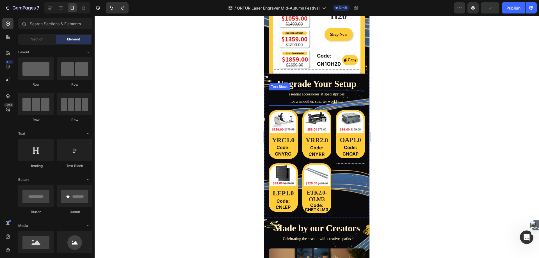
scroll to position [1269, 0]
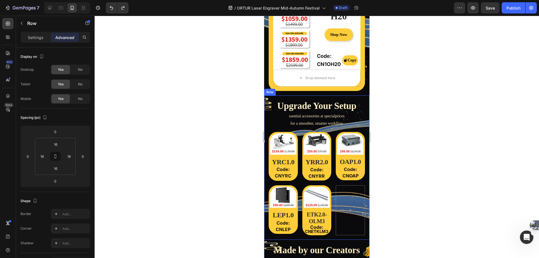
click at [267, 95] on div "Upgrade Your Setup Heading ssential accessories at specialprices for a smoother…" at bounding box center [316, 167] width 105 height 145
click at [292, 88] on icon at bounding box center [292, 90] width 3 height 4
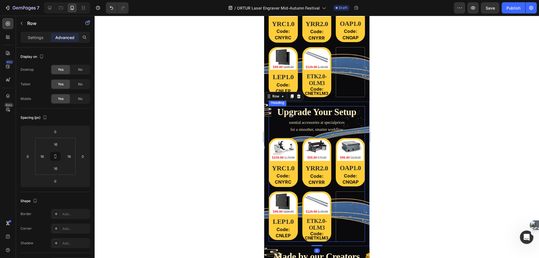
scroll to position [1376, 0]
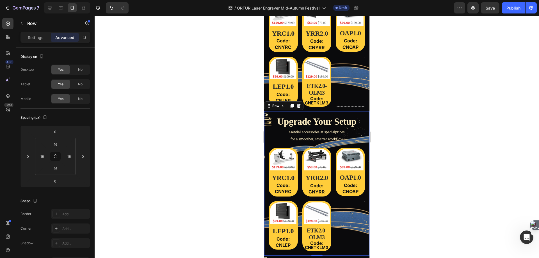
click at [267, 123] on div "Upgrade Your Setup Heading ssential accessories at specialprices for a smoother…" at bounding box center [316, 183] width 105 height 145
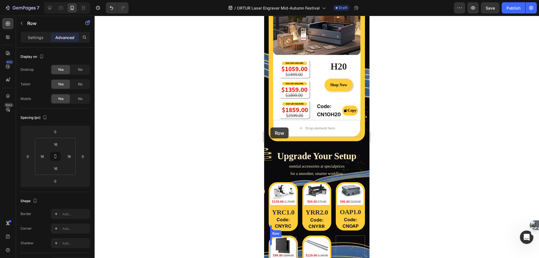
scroll to position [1208, 0]
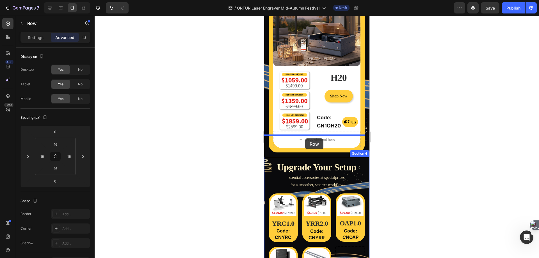
drag, startPoint x: 269, startPoint y: 171, endPoint x: 305, endPoint y: 138, distance: 48.5
click at [305, 138] on div "iPhone 13 Mini ( 375 px) iPhone 13 Mini iPhone 13 Pro iPhone 11 Pro Max iPhone …" at bounding box center [316, 166] width 105 height 2717
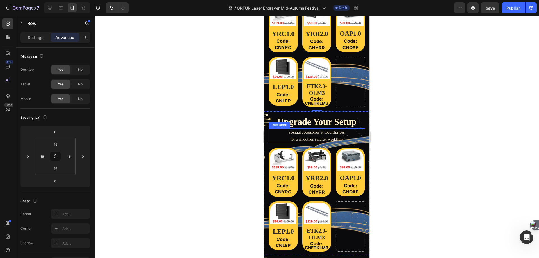
scroll to position [1348, 0]
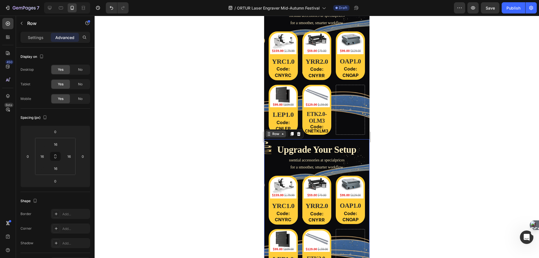
click at [278, 136] on div "Row" at bounding box center [275, 133] width 9 height 5
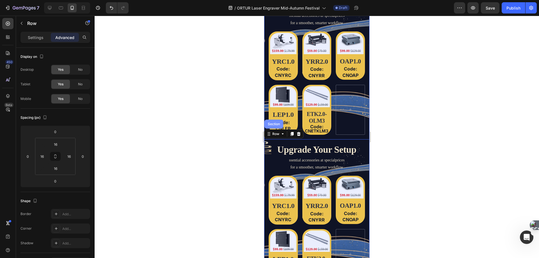
click at [278, 129] on div "Section" at bounding box center [274, 124] width 19 height 9
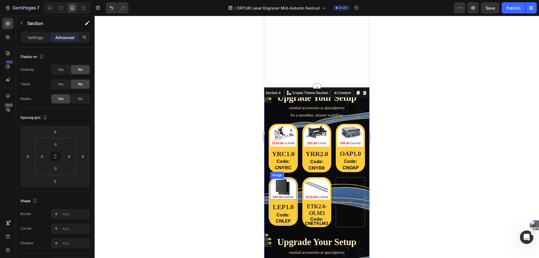
scroll to position [1236, 0]
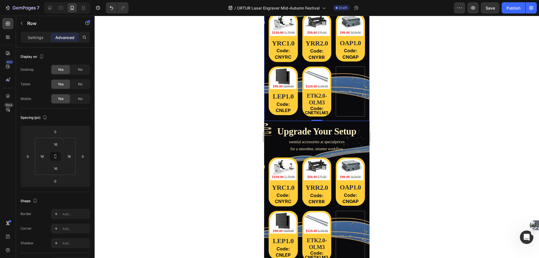
scroll to position [1376, 0]
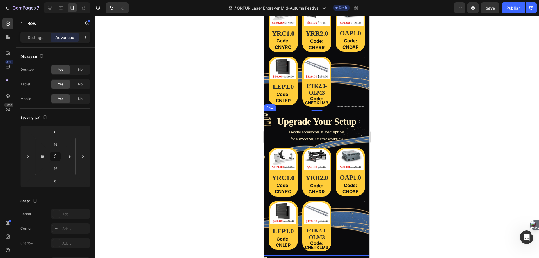
click at [267, 127] on div "Upgrade Your Setup Heading ssential accessories at specialprices for a smoother…" at bounding box center [316, 183] width 105 height 145
click at [278, 109] on div "Row" at bounding box center [276, 106] width 21 height 7
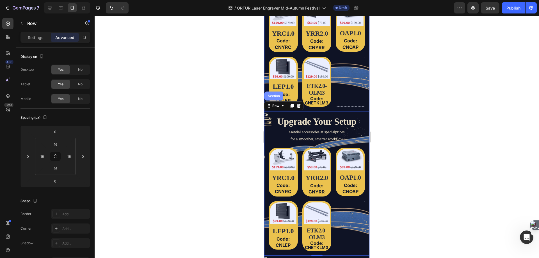
click at [276, 98] on div "Section" at bounding box center [274, 95] width 14 height 3
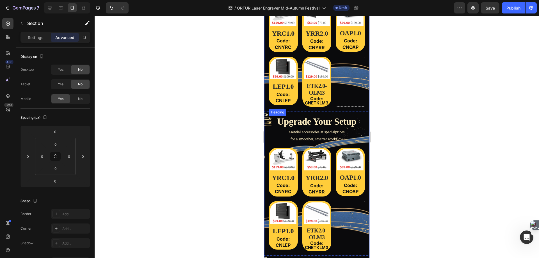
click at [272, 128] on h2 "Upgrade Your Setup" at bounding box center [317, 122] width 96 height 12
click at [266, 131] on div "Upgrade Your Setup Heading 0 ssential accessories at specialprices for a smooth…" at bounding box center [316, 183] width 105 height 145
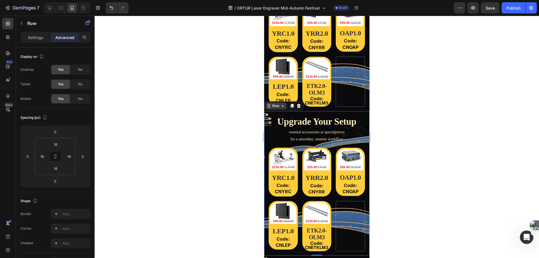
click at [275, 108] on div "Row" at bounding box center [275, 105] width 9 height 5
click at [277, 108] on div "Row" at bounding box center [275, 105] width 9 height 5
click at [276, 108] on div "Row" at bounding box center [275, 105] width 9 height 5
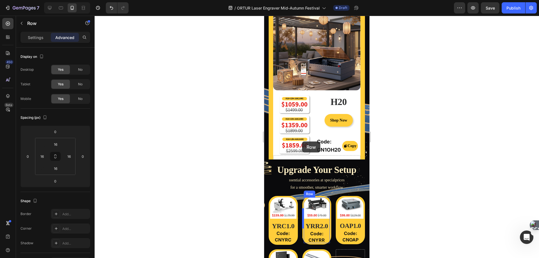
scroll to position [1180, 0]
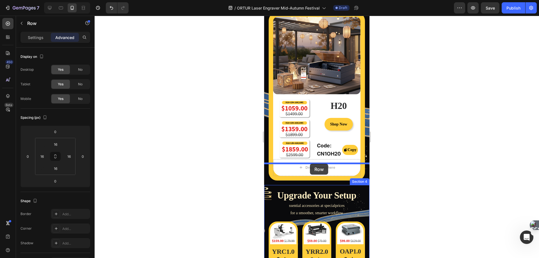
drag, startPoint x: 270, startPoint y: 116, endPoint x: 310, endPoint y: 165, distance: 63.0
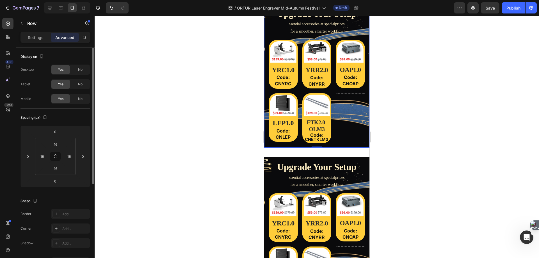
scroll to position [1320, 0]
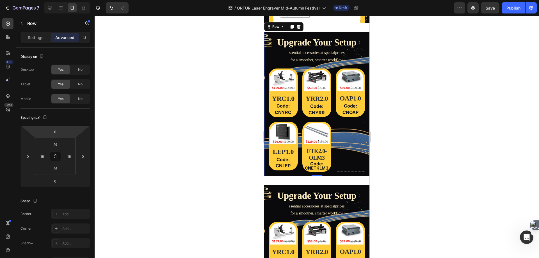
click at [69, 37] on p "Advanced" at bounding box center [64, 38] width 19 height 6
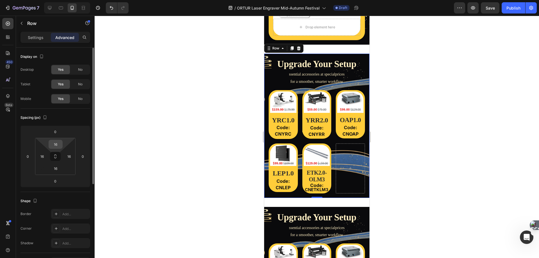
click at [54, 144] on input "16" at bounding box center [55, 144] width 11 height 8
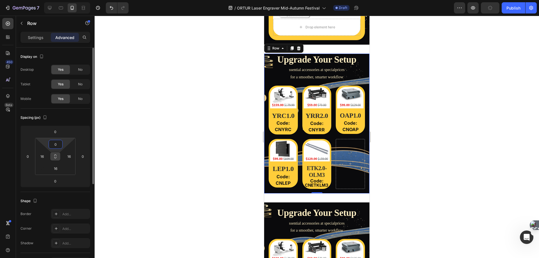
type input "0"
click at [54, 157] on icon at bounding box center [55, 158] width 2 height 2
click at [60, 147] on input "0" at bounding box center [55, 144] width 11 height 8
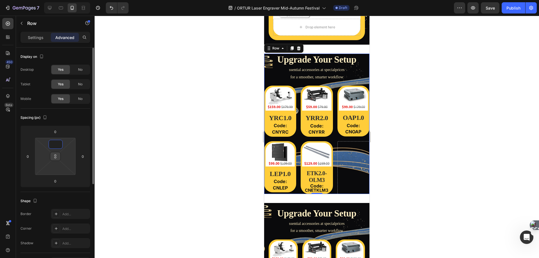
paste input "0"
type input "0"
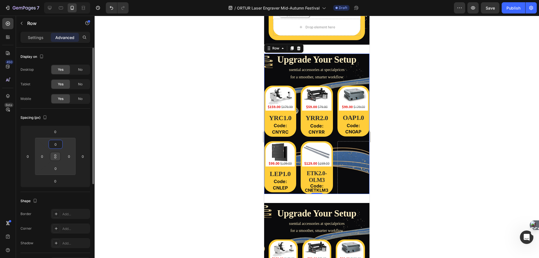
drag, startPoint x: 69, startPoint y: 120, endPoint x: 74, endPoint y: 120, distance: 5.1
click at [69, 120] on div "Spacing (px)" at bounding box center [56, 117] width 70 height 9
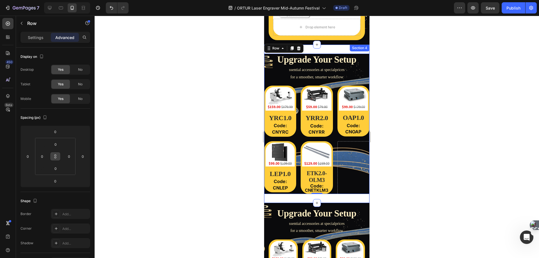
click at [302, 176] on div "Upgrade Your Setup Heading ssential accessories at specialprices for a smoother…" at bounding box center [316, 124] width 105 height 158
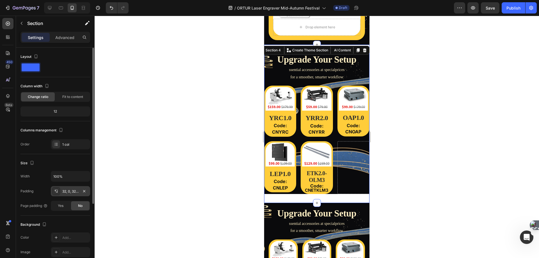
click at [72, 194] on div "32, 0, 32, 0" at bounding box center [70, 191] width 16 height 5
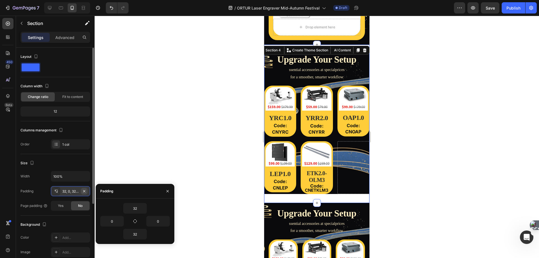
click at [85, 192] on icon "button" at bounding box center [84, 191] width 4 height 4
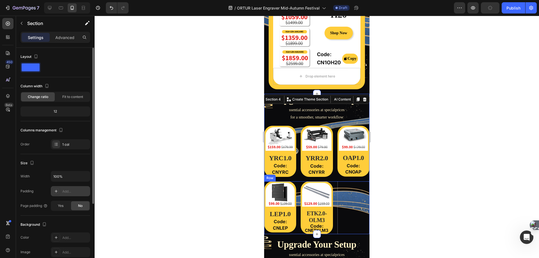
scroll to position [1264, 0]
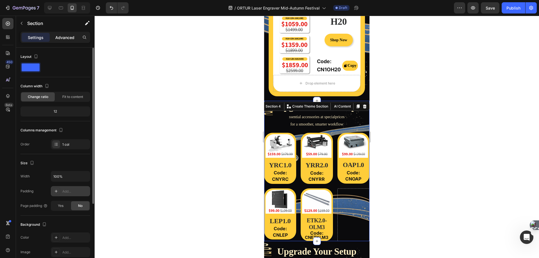
click at [65, 36] on p "Advanced" at bounding box center [64, 38] width 19 height 6
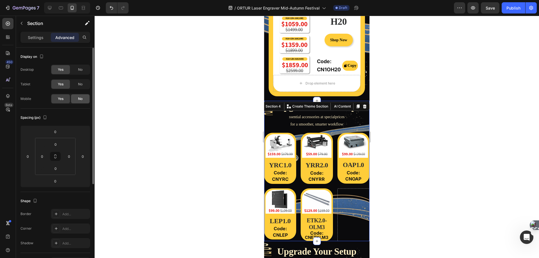
click at [80, 99] on span "No" at bounding box center [80, 98] width 4 height 5
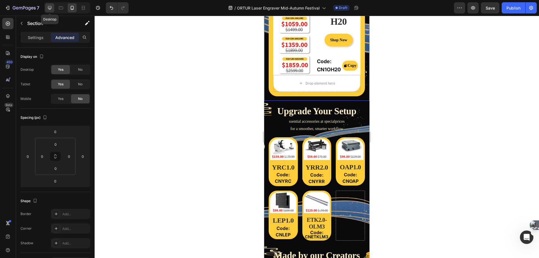
click at [52, 8] on icon at bounding box center [50, 8] width 6 height 6
type input "32"
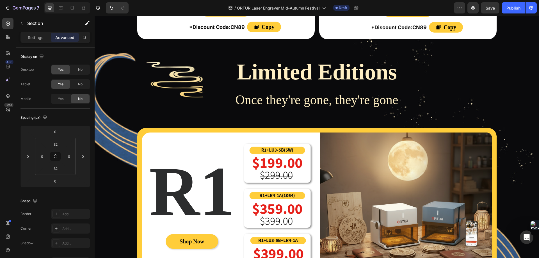
scroll to position [1342, 0]
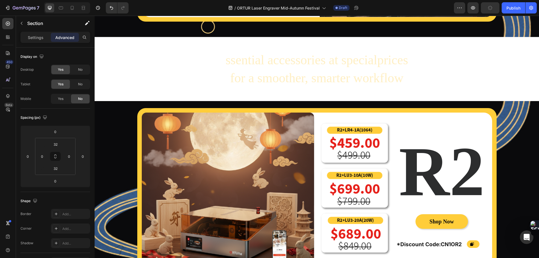
click at [103, 40] on div "Upgrade Your Setup Heading ssential accessories at specialprices for a smoother…" at bounding box center [317, 69] width 445 height 64
click at [63, 101] on span "Yes" at bounding box center [61, 98] width 6 height 5
click at [74, 8] on icon at bounding box center [72, 8] width 3 height 4
type input "0"
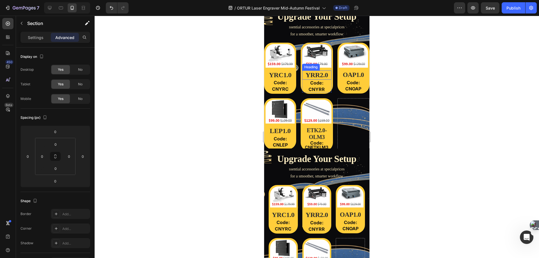
scroll to position [1635, 0]
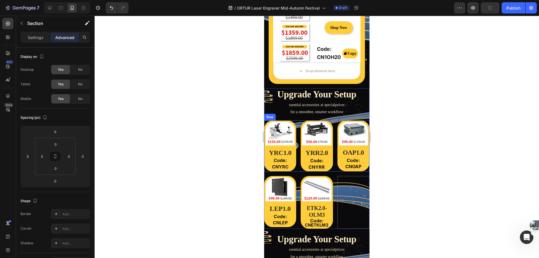
click at [298, 120] on div "Image YRC1.0 Heading Code: CNYRC Text Block Row Row Image YRR2.0 Heading Code: …" at bounding box center [316, 145] width 105 height 51
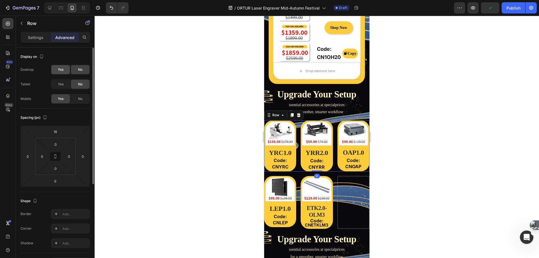
click at [61, 69] on span "Yes" at bounding box center [61, 69] width 6 height 5
click at [61, 83] on span "Yes" at bounding box center [61, 84] width 6 height 5
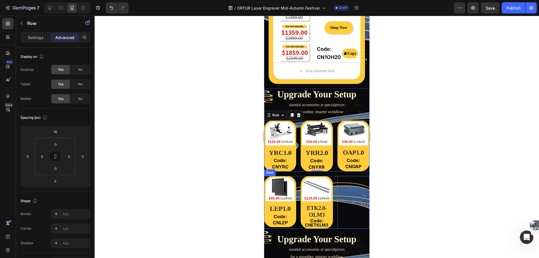
click at [299, 176] on div "Image LEP1.0 Heading Code: CNLEP Text Block Row Row Image ETK2.0-OLM3 Heading C…" at bounding box center [316, 202] width 105 height 53
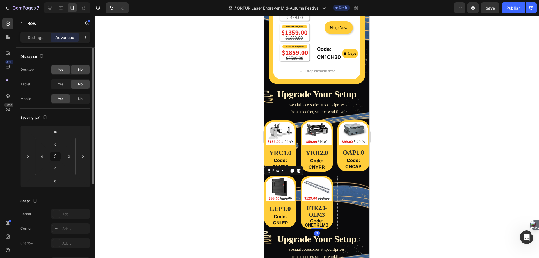
click at [62, 70] on span "Yes" at bounding box center [61, 69] width 6 height 5
click at [62, 79] on div "Yes No" at bounding box center [70, 84] width 39 height 10
click at [54, 83] on div "Yes" at bounding box center [60, 84] width 19 height 9
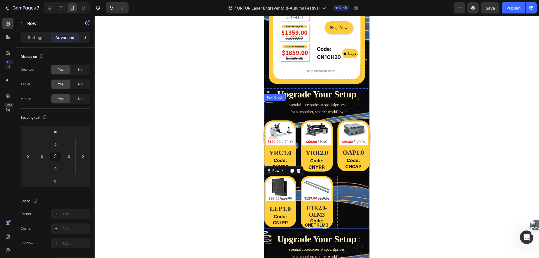
click at [302, 103] on span "ssential accessories at specialprices" at bounding box center [317, 105] width 56 height 4
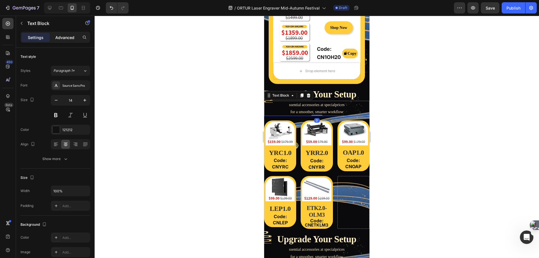
click at [65, 38] on p "Advanced" at bounding box center [64, 38] width 19 height 6
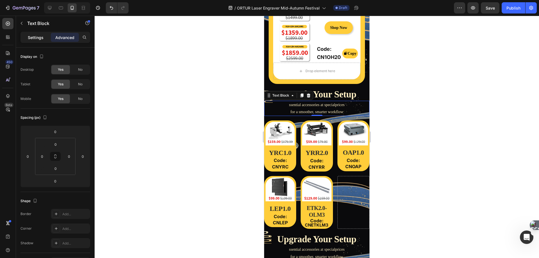
click at [41, 38] on p "Settings" at bounding box center [36, 38] width 16 height 6
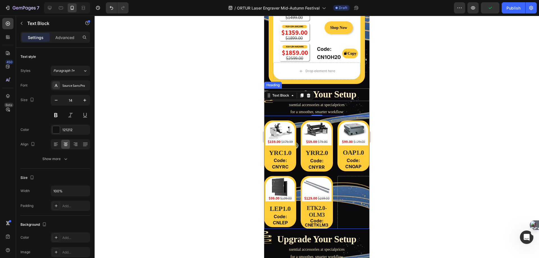
click at [323, 89] on span "Upgrade Your Setup" at bounding box center [316, 94] width 79 height 10
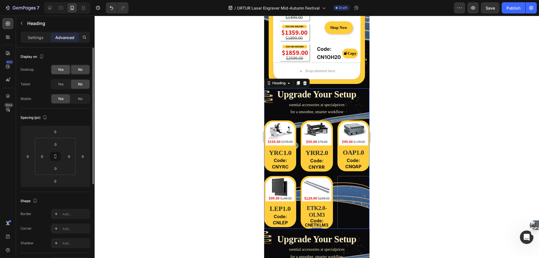
click at [63, 70] on span "Yes" at bounding box center [61, 69] width 6 height 5
click at [64, 81] on div "Yes" at bounding box center [60, 84] width 19 height 9
click at [280, 81] on div "Heading" at bounding box center [278, 83] width 15 height 5
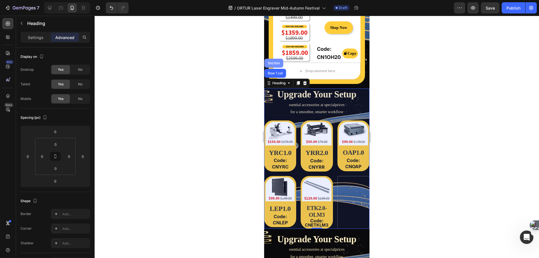
click at [273, 62] on div "Section" at bounding box center [274, 63] width 14 height 3
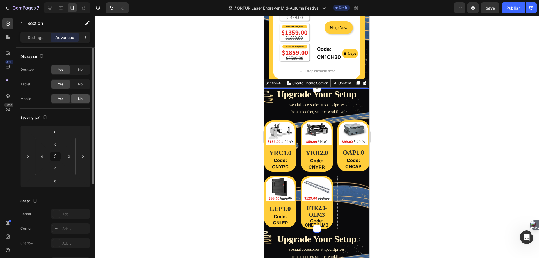
click at [79, 97] on span "No" at bounding box center [80, 98] width 4 height 5
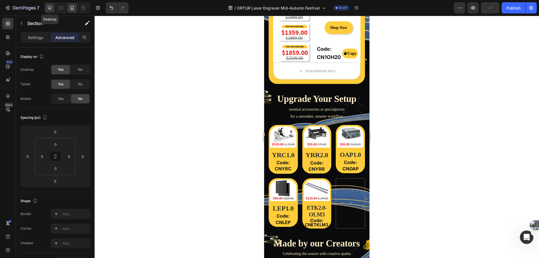
click at [51, 7] on icon at bounding box center [50, 8] width 6 height 6
type input "32"
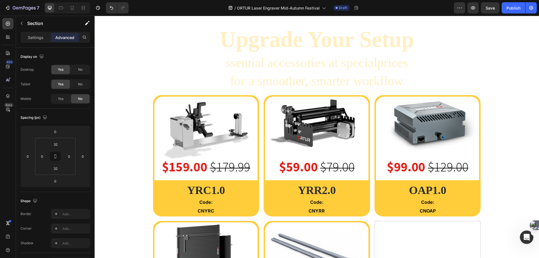
scroll to position [1342, 0]
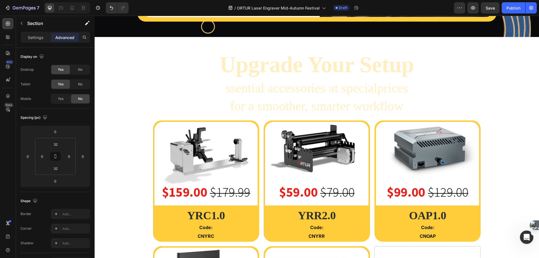
click at [110, 43] on div "Upgrade Your Setup Heading ssential accessories at specialprices for a smoother…" at bounding box center [317, 209] width 445 height 344
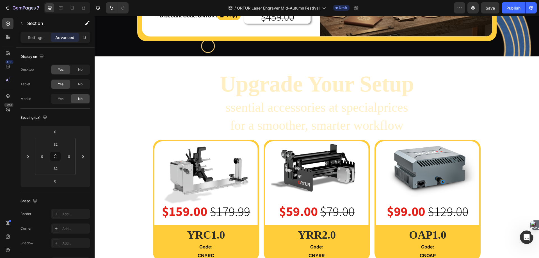
scroll to position [1286, 0]
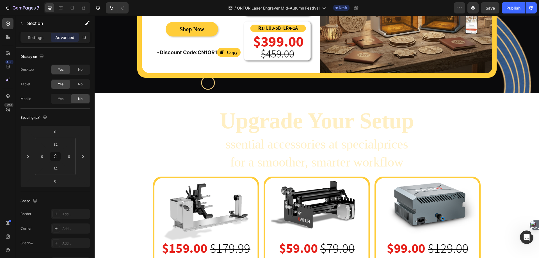
click at [32, 36] on p "Settings" at bounding box center [36, 38] width 16 height 6
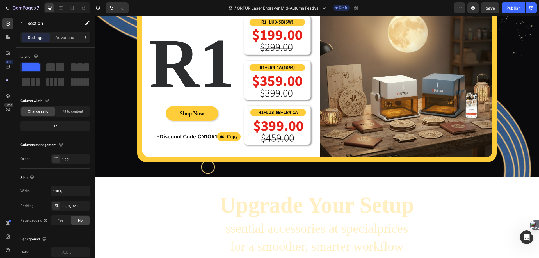
scroll to position [1258, 0]
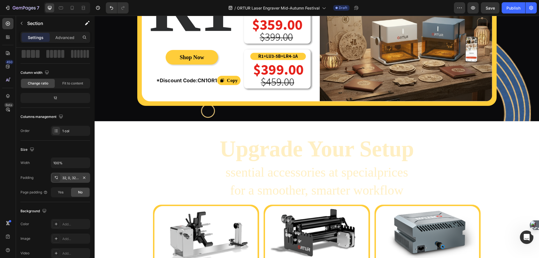
click at [67, 179] on div "32, 0, 32, 0" at bounding box center [70, 178] width 16 height 5
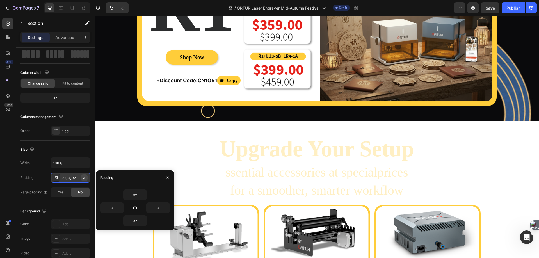
click at [85, 178] on icon "button" at bounding box center [84, 178] width 4 height 4
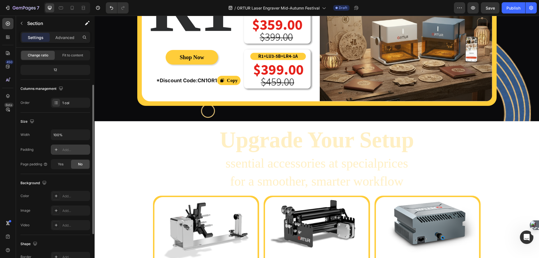
scroll to position [84, 0]
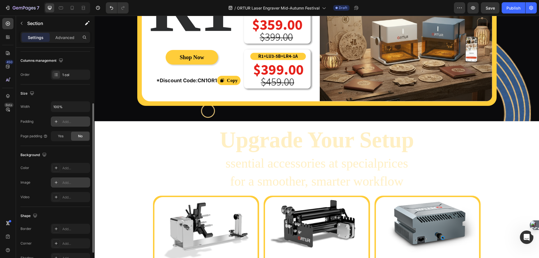
click at [65, 182] on div "Add..." at bounding box center [75, 182] width 26 height 5
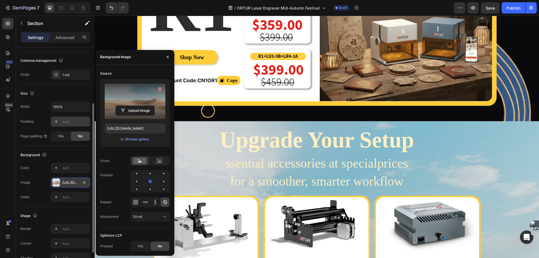
click at [133, 94] on label at bounding box center [135, 101] width 61 height 35
click at [133, 106] on input "file" at bounding box center [135, 111] width 39 height 10
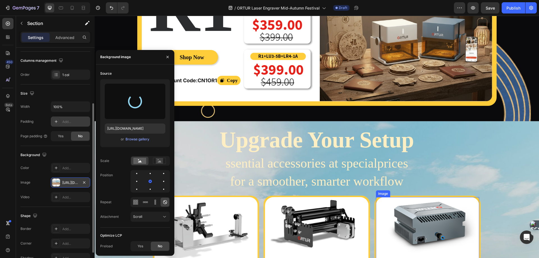
type input "[URL][DOMAIN_NAME]"
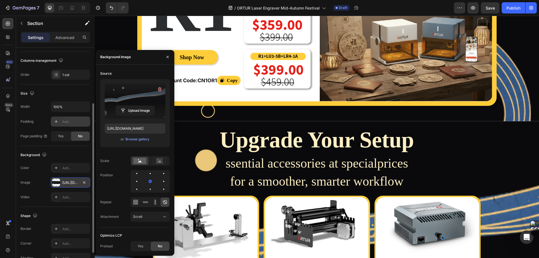
click at [128, 94] on label at bounding box center [135, 101] width 61 height 35
click at [128, 106] on input "file" at bounding box center [135, 111] width 39 height 10
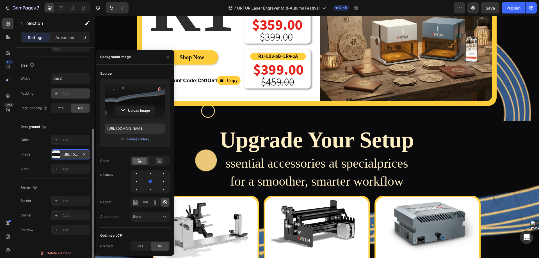
scroll to position [116, 0]
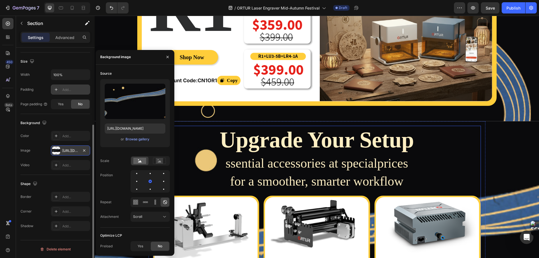
click at [194, 126] on h2 "Upgrade Your Setup" at bounding box center [317, 140] width 328 height 28
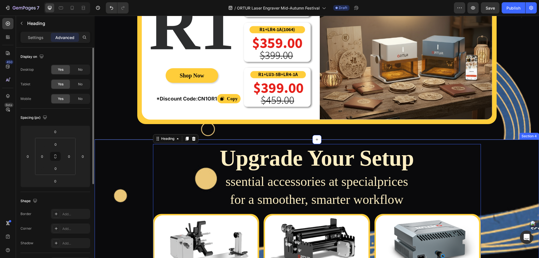
scroll to position [1230, 0]
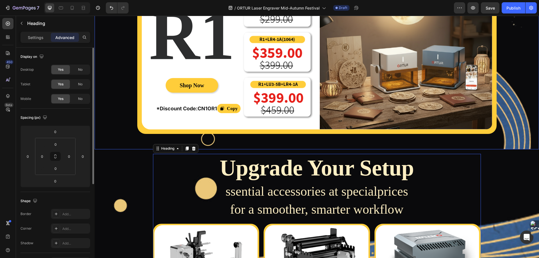
click at [115, 131] on div "Limited Editions Heading Once they're gone, they're gone Text Block R1 Heading …" at bounding box center [317, 18] width 445 height 232
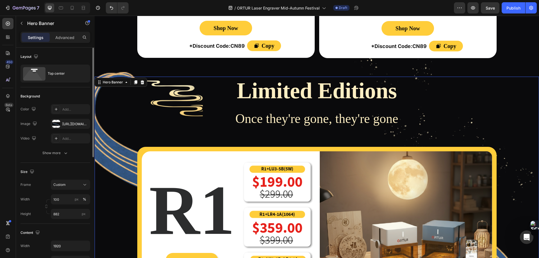
scroll to position [1033, 0]
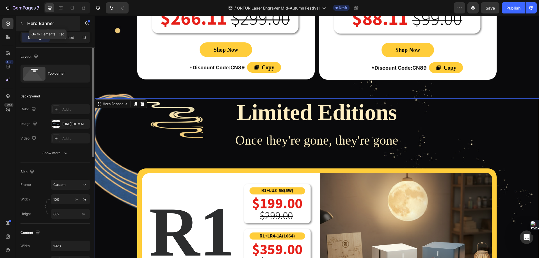
click at [20, 24] on icon "button" at bounding box center [21, 23] width 4 height 4
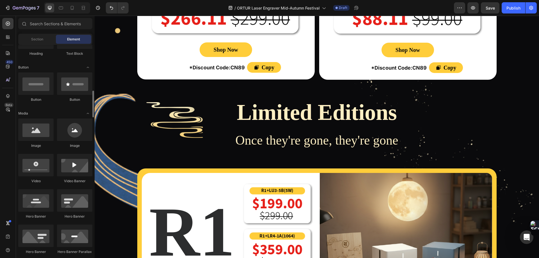
scroll to position [140, 0]
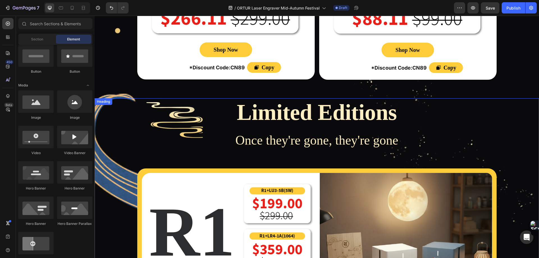
click at [101, 105] on div "Limited Editions Heading" at bounding box center [317, 112] width 445 height 28
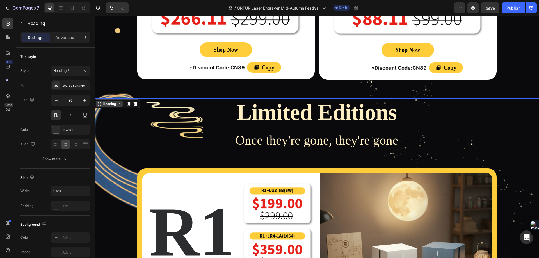
click at [106, 103] on div "Heading" at bounding box center [109, 103] width 15 height 5
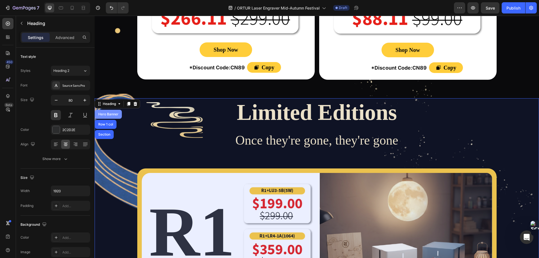
click at [110, 113] on div "Hero Banner" at bounding box center [108, 114] width 22 height 3
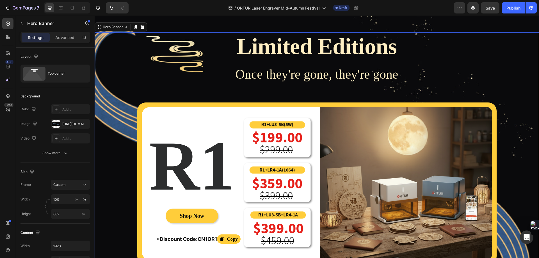
scroll to position [1089, 0]
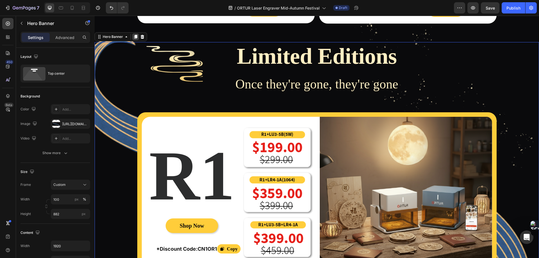
click at [135, 35] on icon at bounding box center [135, 37] width 4 height 4
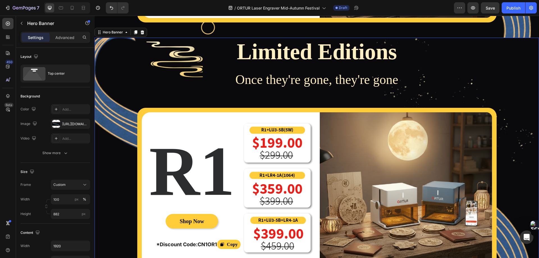
scroll to position [1342, 0]
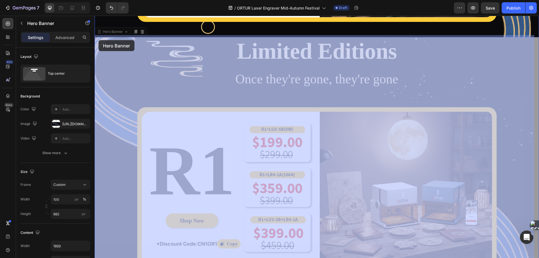
drag, startPoint x: 99, startPoint y: 32, endPoint x: 99, endPoint y: 40, distance: 8.2
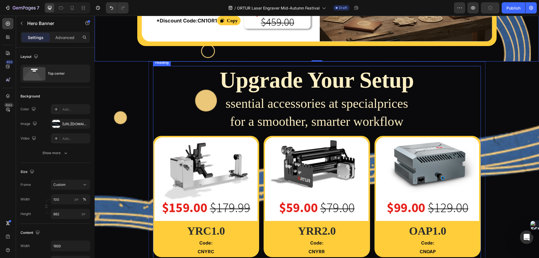
scroll to position [1567, 0]
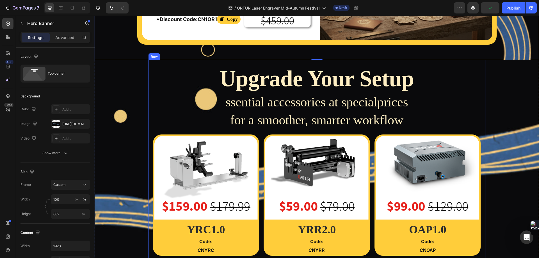
click at [150, 63] on div "Upgrade Your Setup Heading ssential accessories at specialprices for a smoother…" at bounding box center [317, 223] width 337 height 326
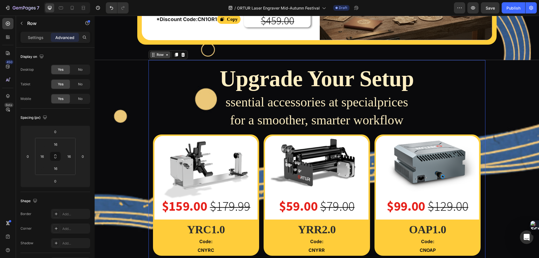
click at [156, 55] on div "Row" at bounding box center [160, 54] width 9 height 5
click at [156, 54] on div "Row" at bounding box center [160, 54] width 9 height 5
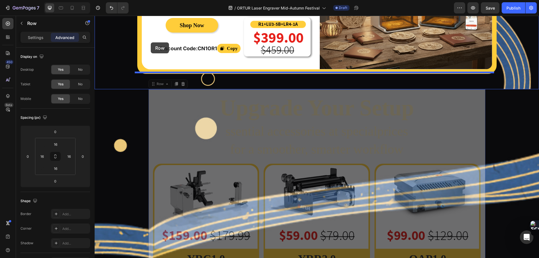
scroll to position [1482, 0]
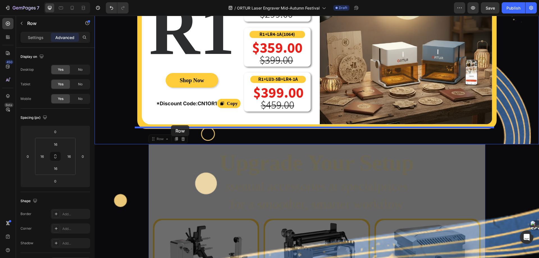
drag, startPoint x: 151, startPoint y: 54, endPoint x: 171, endPoint y: 125, distance: 74.5
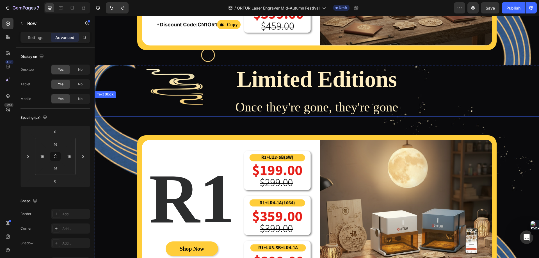
scroll to position [1286, 0]
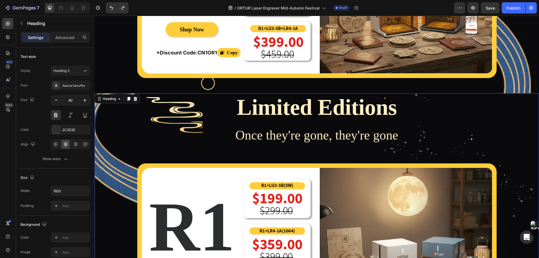
click at [237, 104] on span "Limited Editions" at bounding box center [317, 107] width 160 height 25
click at [134, 97] on icon at bounding box center [135, 99] width 4 height 4
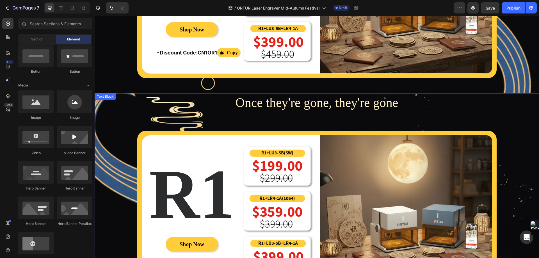
click at [220, 101] on p "Once they're gone, they're gone" at bounding box center [316, 103] width 443 height 18
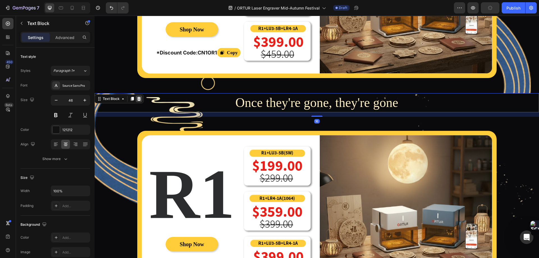
click at [140, 98] on icon at bounding box center [139, 99] width 4 height 4
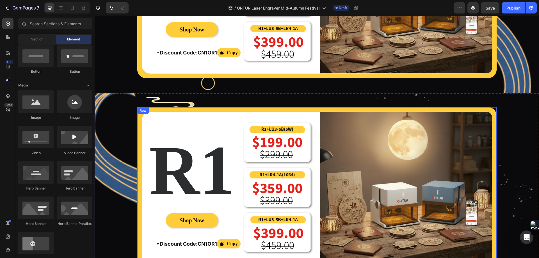
click at [142, 109] on div "Row" at bounding box center [142, 110] width 9 height 5
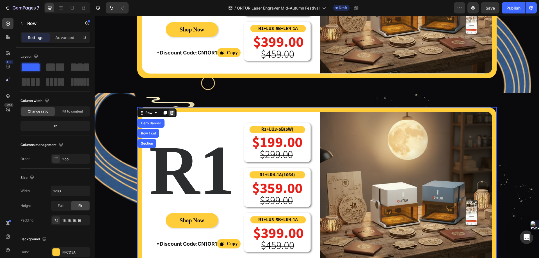
click at [169, 112] on div at bounding box center [172, 113] width 7 height 7
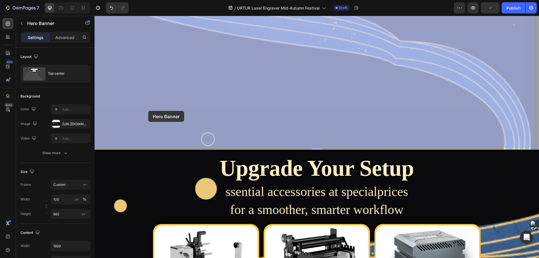
scroll to position [1510, 0]
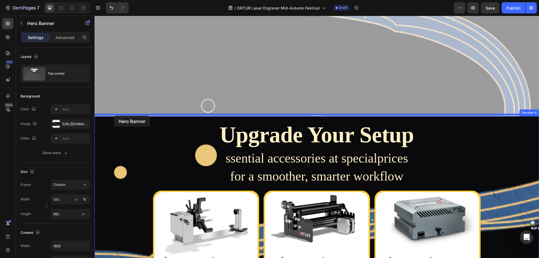
drag, startPoint x: 101, startPoint y: 38, endPoint x: 114, endPoint y: 116, distance: 79.2
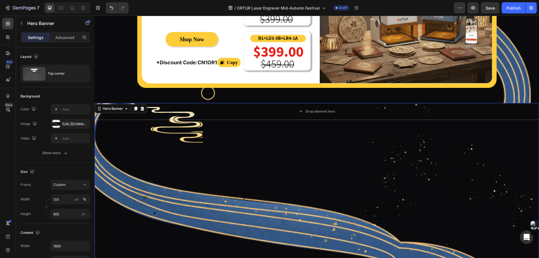
scroll to position [1286, 0]
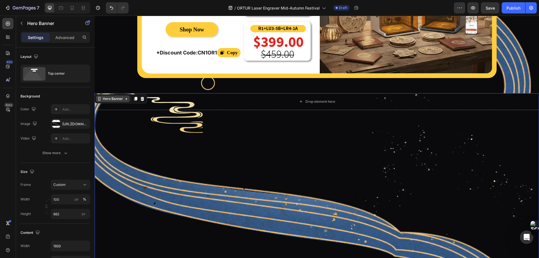
click at [107, 98] on div "Hero Banner" at bounding box center [113, 98] width 22 height 5
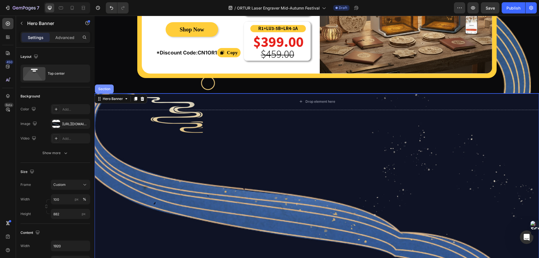
click at [106, 89] on div "Section" at bounding box center [104, 89] width 19 height 9
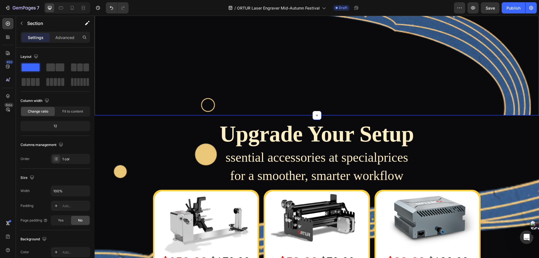
scroll to position [1510, 0]
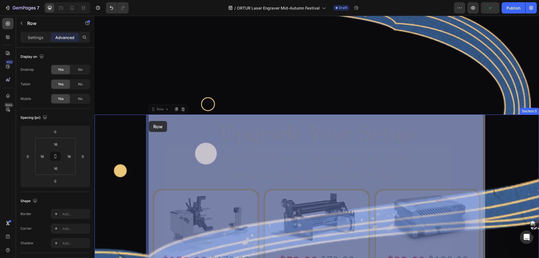
drag, startPoint x: 152, startPoint y: 111, endPoint x: 149, endPoint y: 121, distance: 10.5
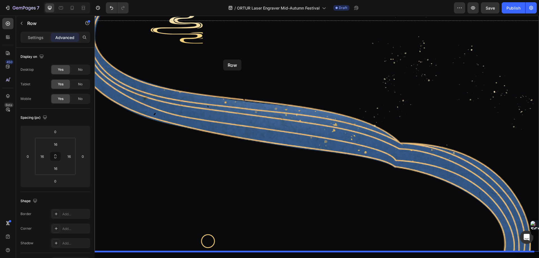
scroll to position [1314, 0]
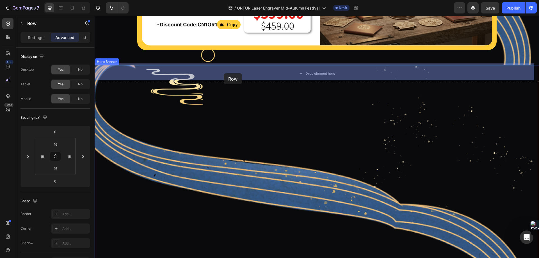
drag, startPoint x: 150, startPoint y: 110, endPoint x: 224, endPoint y: 73, distance: 82.6
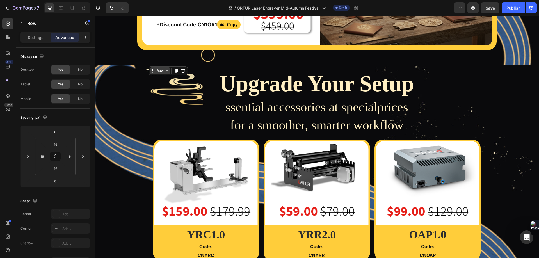
click at [157, 70] on div "Row" at bounding box center [160, 70] width 9 height 5
click at [35, 36] on p "Settings" at bounding box center [36, 38] width 16 height 6
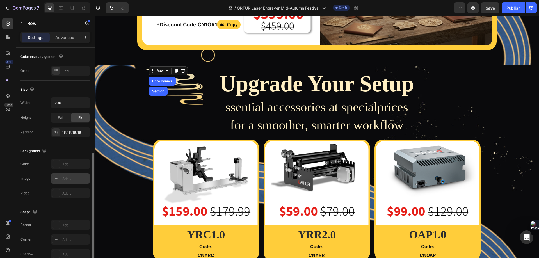
scroll to position [116, 0]
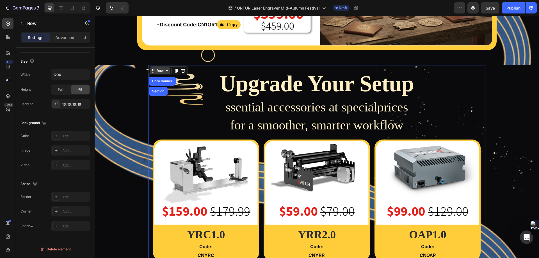
click at [161, 70] on div "Row" at bounding box center [160, 70] width 9 height 5
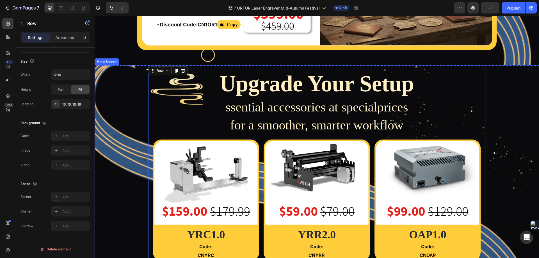
click at [130, 110] on div "Upgrade Your Setup Heading ssential accessories at specialprices for a smoother…" at bounding box center [317, 228] width 445 height 326
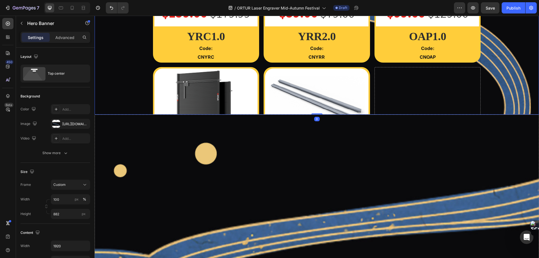
scroll to position [1539, 0]
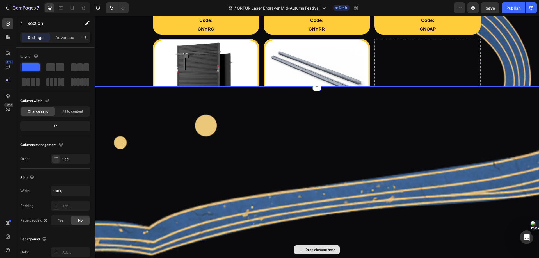
click at [114, 97] on div "Drop element here" at bounding box center [317, 250] width 445 height 326
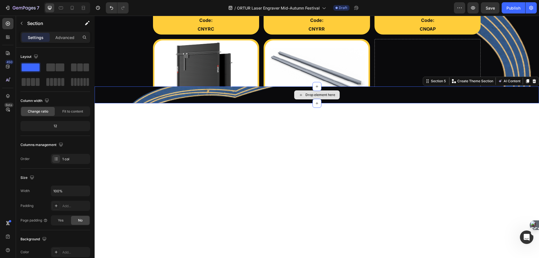
click at [127, 91] on div "Drop element here" at bounding box center [317, 95] width 445 height 17
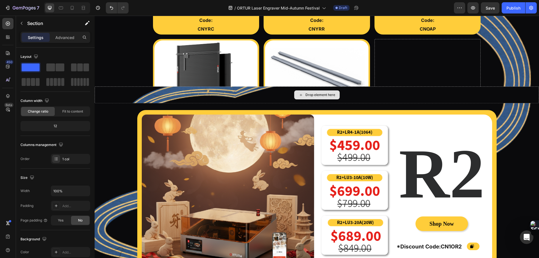
click at [120, 91] on div "Drop element here" at bounding box center [317, 95] width 445 height 17
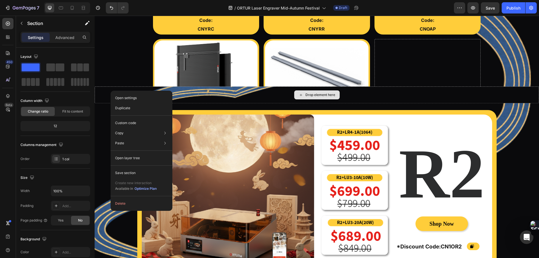
click at [104, 92] on div "Drop element here" at bounding box center [317, 95] width 445 height 17
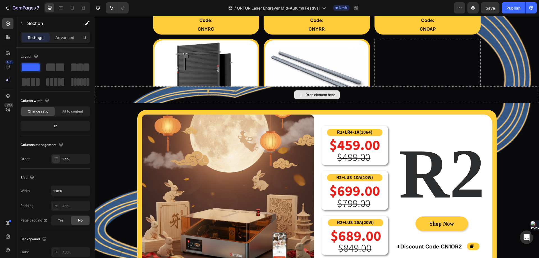
click at [492, 95] on div "Drop element here" at bounding box center [317, 95] width 445 height 17
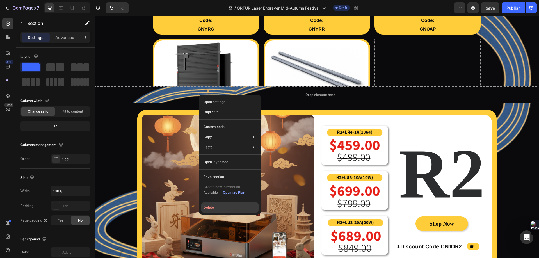
click at [208, 207] on button "Delete" at bounding box center [229, 207] width 57 height 10
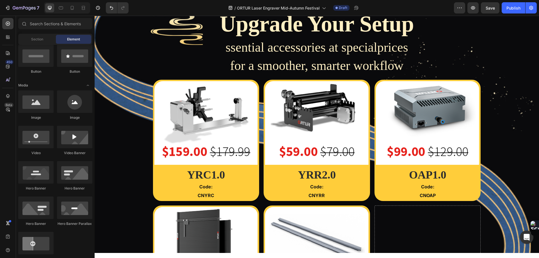
scroll to position [1258, 0]
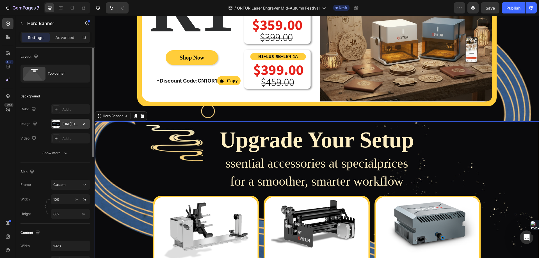
click at [69, 123] on div "[URL][DOMAIN_NAME]" at bounding box center [70, 124] width 16 height 5
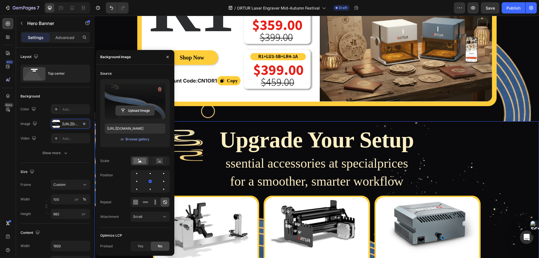
click at [134, 106] on button "Upload Image" at bounding box center [134, 111] width 39 height 10
click at [134, 108] on input "file" at bounding box center [135, 111] width 39 height 10
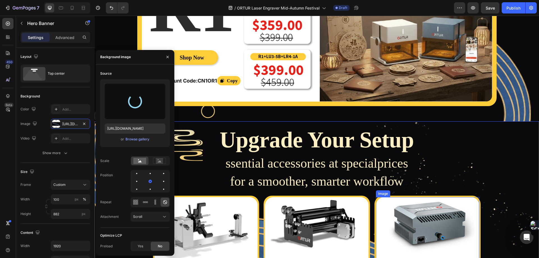
type input "[URL][DOMAIN_NAME]"
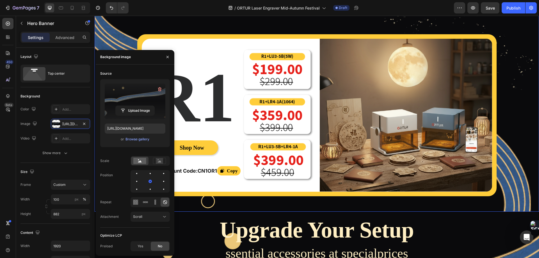
scroll to position [1230, 0]
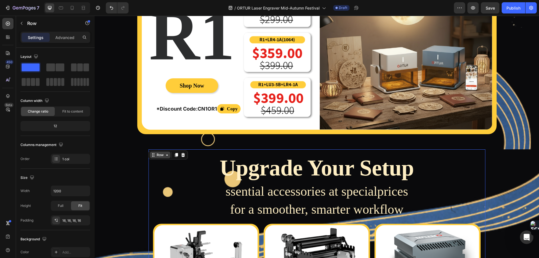
click at [156, 156] on div "Row" at bounding box center [160, 155] width 9 height 5
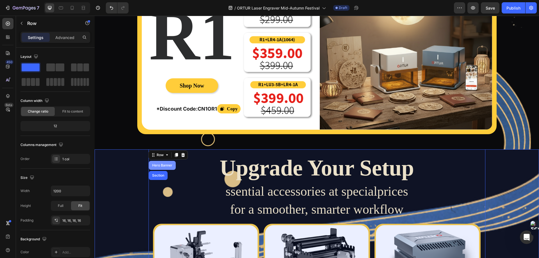
click at [159, 165] on div "Hero Banner" at bounding box center [162, 165] width 22 height 3
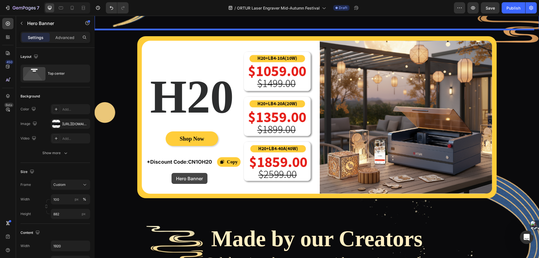
scroll to position [1904, 0]
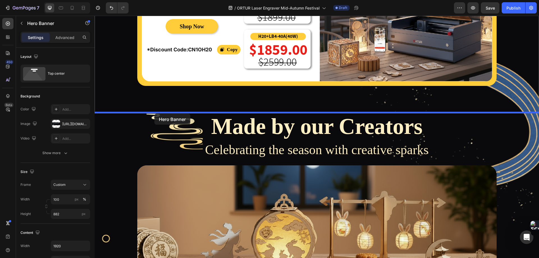
drag, startPoint x: 99, startPoint y: 142, endPoint x: 154, endPoint y: 114, distance: 61.9
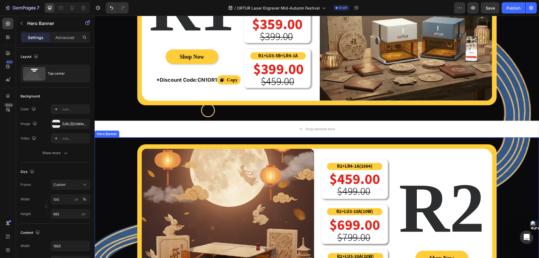
scroll to position [1258, 0]
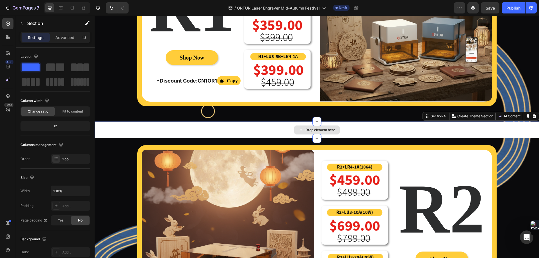
click at [165, 126] on div "Drop element here" at bounding box center [317, 130] width 445 height 17
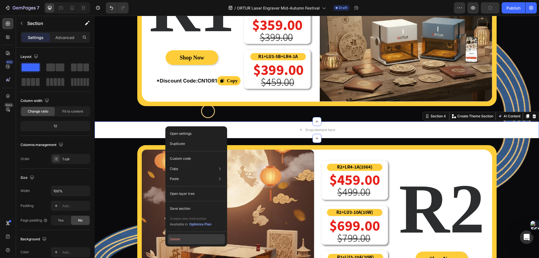
click at [179, 238] on button "Delete" at bounding box center [196, 239] width 57 height 10
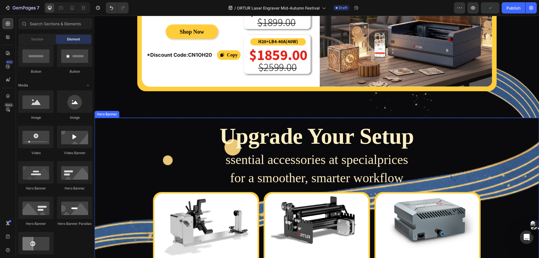
scroll to position [1679, 0]
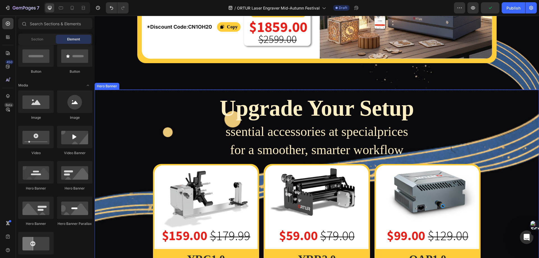
click at [110, 120] on div "Upgrade Your Setup Heading ssential accessories at specialprices for a smoother…" at bounding box center [317, 253] width 445 height 326
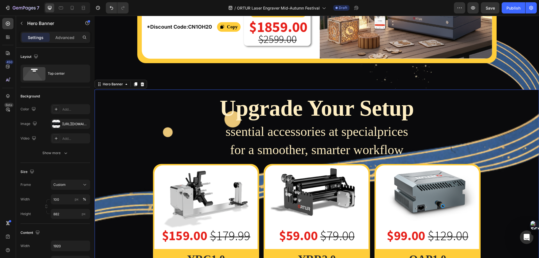
click at [111, 110] on div "Upgrade Your Setup Heading ssential accessories at specialprices for a smoother…" at bounding box center [317, 253] width 445 height 326
click at [68, 126] on div "[URL][DOMAIN_NAME]" at bounding box center [70, 124] width 16 height 5
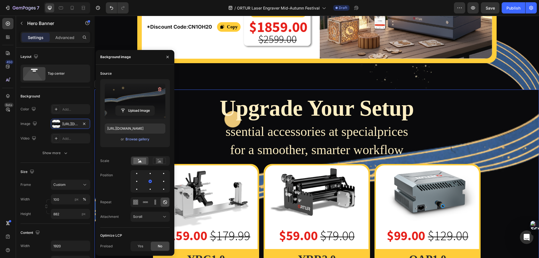
click at [131, 101] on label at bounding box center [135, 101] width 61 height 35
click at [131, 106] on input "file" at bounding box center [135, 111] width 39 height 10
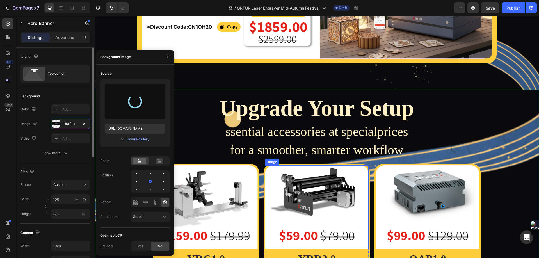
type input "[URL][DOMAIN_NAME]"
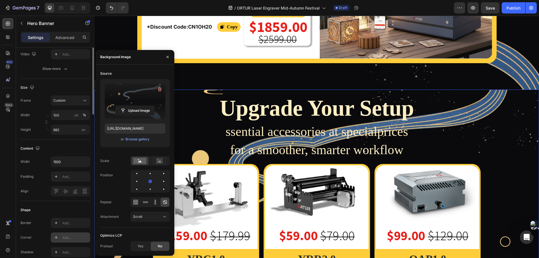
scroll to position [0, 0]
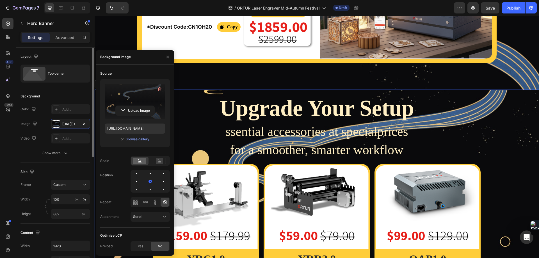
click at [44, 90] on div "Background The changes might be hidden by the video. Color Add... Image https:/…" at bounding box center [56, 125] width 70 height 76
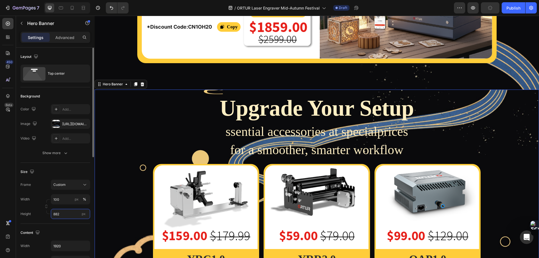
click at [65, 215] on input "882" at bounding box center [70, 214] width 39 height 10
type input "2"
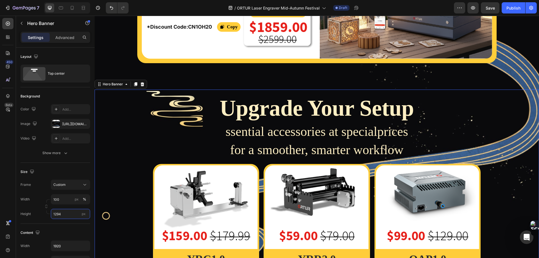
type input "1294"
click at [131, 119] on div "Upgrade Your Setup Heading ssential accessories at specialprices for a smoother…" at bounding box center [317, 253] width 445 height 326
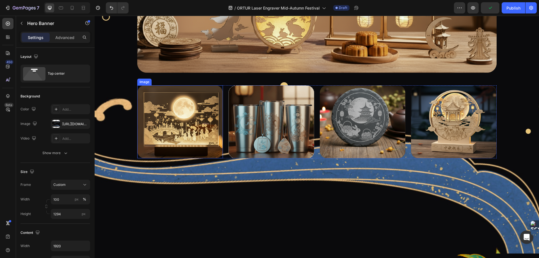
scroll to position [2241, 0]
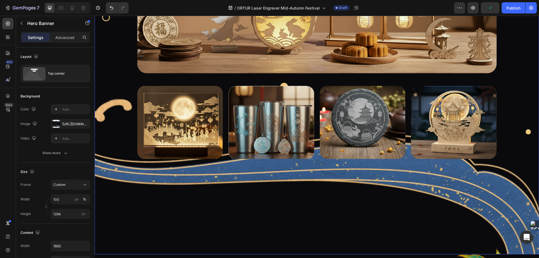
click at [130, 181] on div "Background Image" at bounding box center [317, 72] width 445 height 363
click at [67, 123] on div "[URL][DOMAIN_NAME]" at bounding box center [70, 124] width 16 height 5
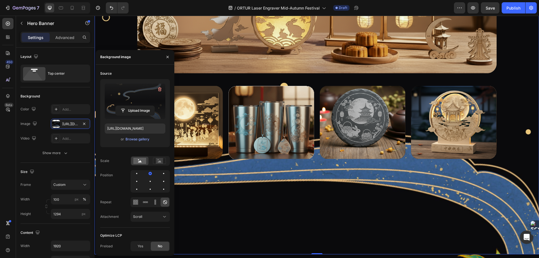
click at [126, 103] on label at bounding box center [135, 101] width 61 height 35
click at [126, 106] on input "file" at bounding box center [135, 111] width 39 height 10
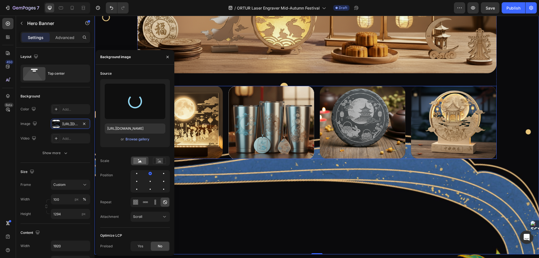
type input "[URL][DOMAIN_NAME]"
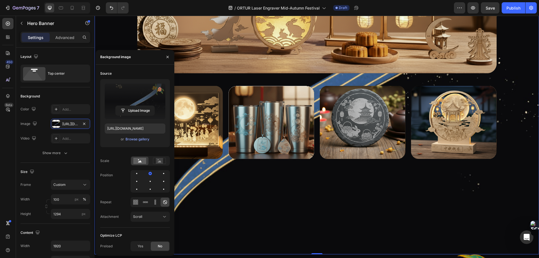
click at [140, 103] on label at bounding box center [135, 101] width 61 height 35
click at [140, 106] on input "file" at bounding box center [135, 111] width 39 height 10
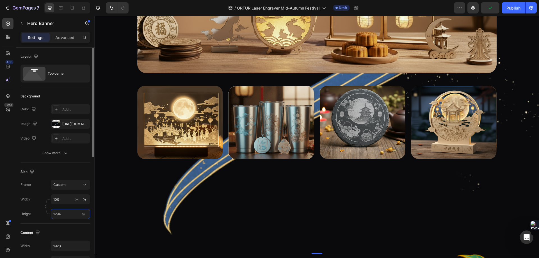
click at [62, 214] on input "1294" at bounding box center [70, 214] width 39 height 10
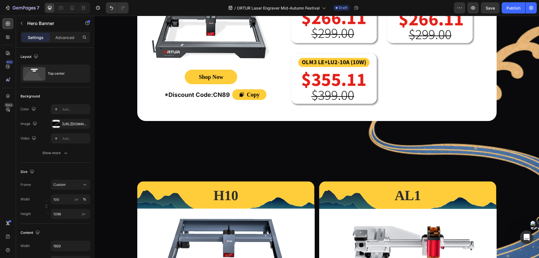
scroll to position [752, 0]
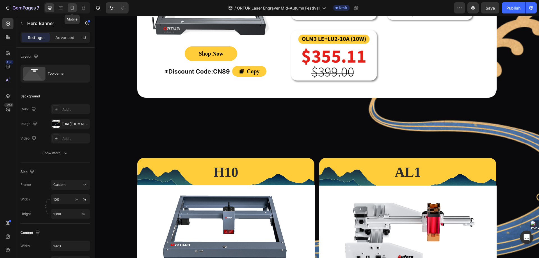
click at [72, 8] on icon at bounding box center [72, 8] width 6 height 6
type input "55 vh"
type input "100%"
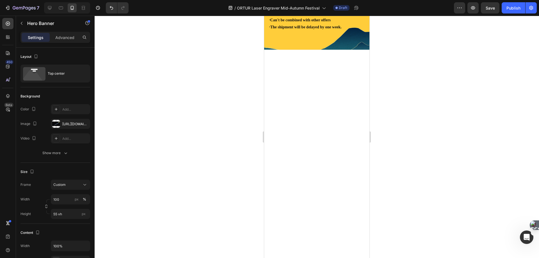
scroll to position [1712, 0]
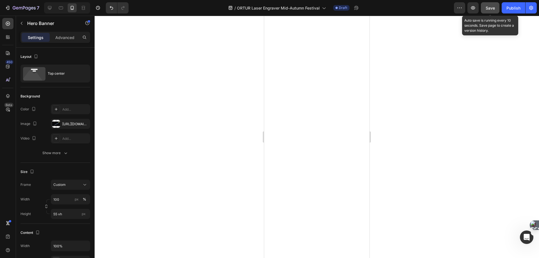
click at [491, 6] on span "Save" at bounding box center [490, 8] width 9 height 5
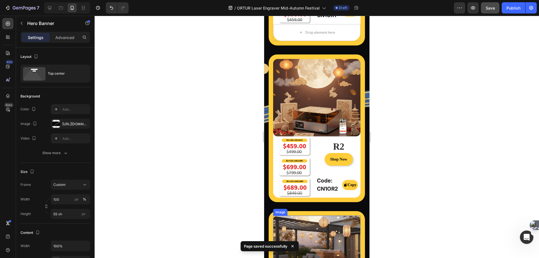
scroll to position [898, 0]
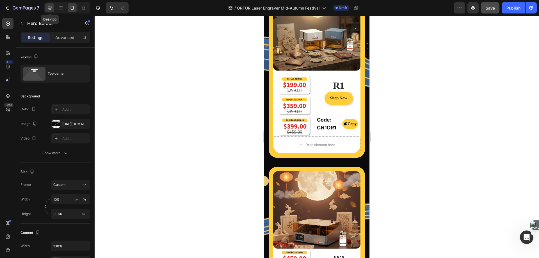
click at [51, 10] on icon at bounding box center [50, 8] width 6 height 6
type input "1098"
type input "1920"
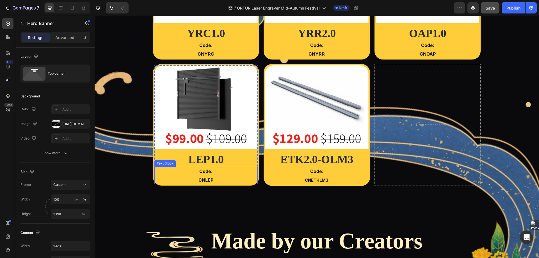
scroll to position [1797, 0]
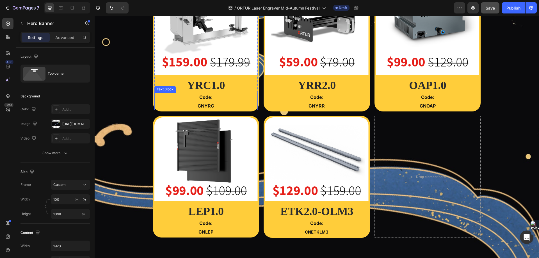
click at [208, 100] on strong "Code:" at bounding box center [205, 97] width 13 height 6
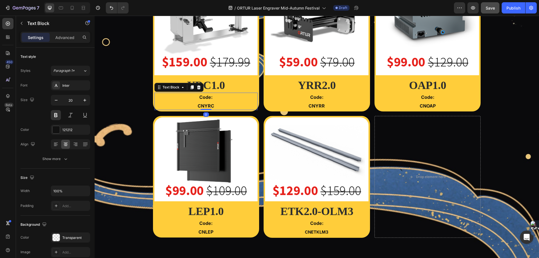
click at [188, 105] on p "CNYRC" at bounding box center [206, 105] width 104 height 9
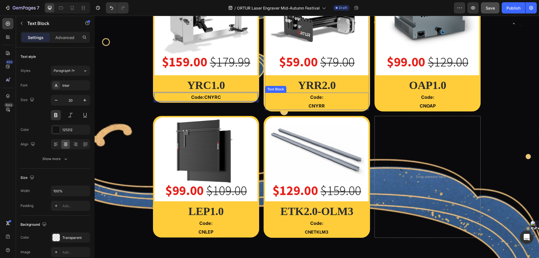
click at [306, 106] on p "CNYRR" at bounding box center [317, 105] width 104 height 9
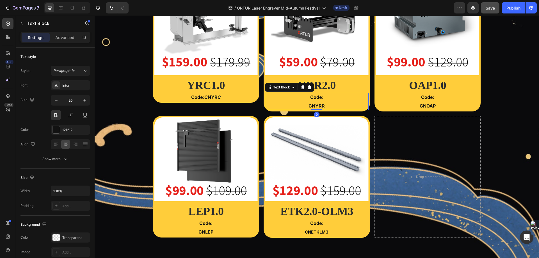
click at [309, 105] on strong "CNYRR" at bounding box center [317, 106] width 16 height 6
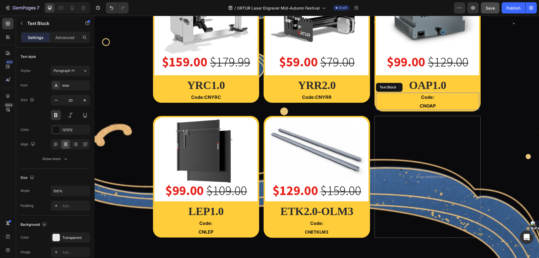
click at [432, 105] on strong "CNOAP" at bounding box center [428, 106] width 16 height 6
click at [414, 106] on p "CNOAP" at bounding box center [428, 105] width 104 height 9
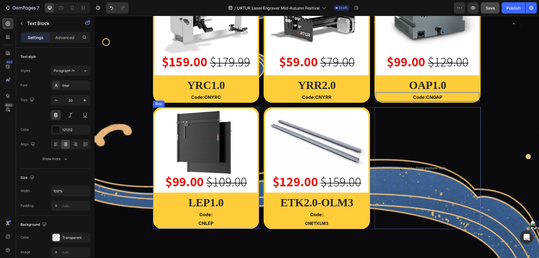
click at [199, 222] on strong "CNLEP" at bounding box center [206, 223] width 15 height 6
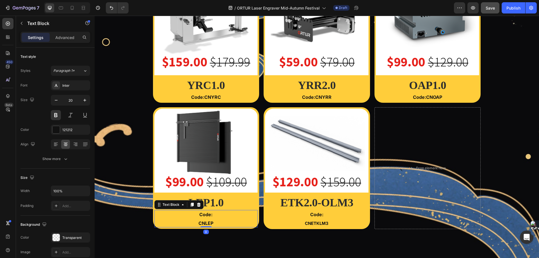
click at [199, 223] on strong "CNLEP" at bounding box center [206, 223] width 15 height 6
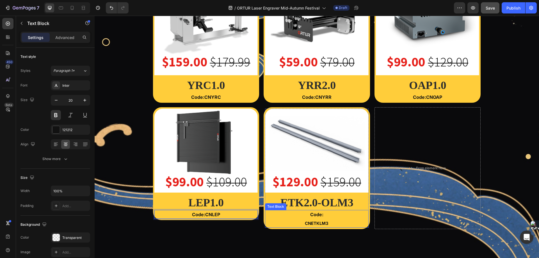
drag, startPoint x: 307, startPoint y: 221, endPoint x: 303, endPoint y: 223, distance: 4.1
click at [307, 221] on strong "CNETKLM3" at bounding box center [317, 223] width 24 height 5
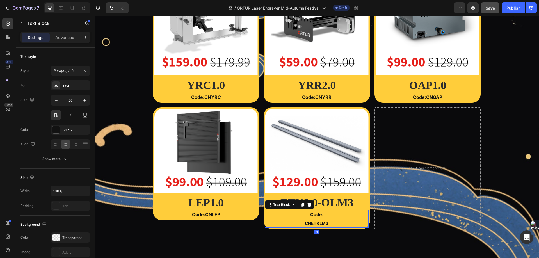
click at [301, 224] on p "CNETKLM3" at bounding box center [317, 223] width 104 height 9
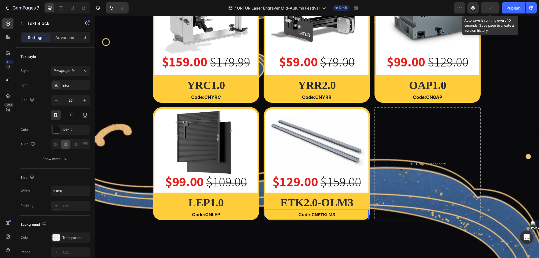
drag, startPoint x: 486, startPoint y: 8, endPoint x: 493, endPoint y: 6, distance: 6.3
click at [493, 6] on icon "button" at bounding box center [491, 8] width 6 height 6
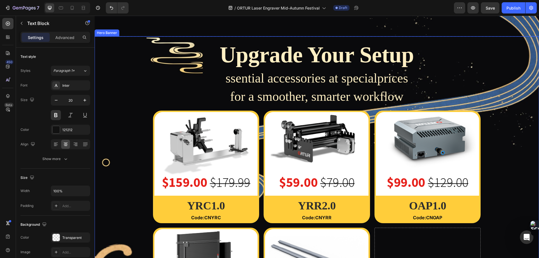
scroll to position [1649, 0]
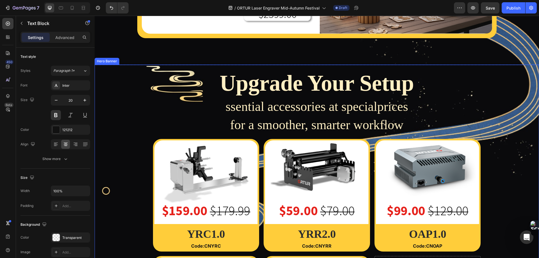
click at [110, 72] on div "Upgrade Your Setup Heading ssential accessories at specialprices for a smoother…" at bounding box center [317, 219] width 445 height 309
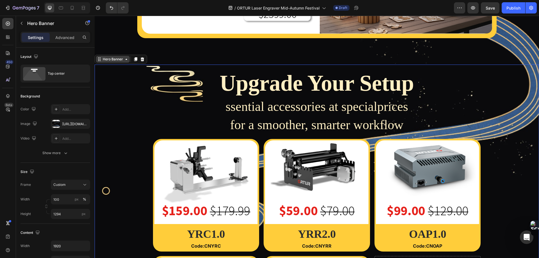
click at [113, 61] on div "Hero Banner" at bounding box center [113, 59] width 22 height 5
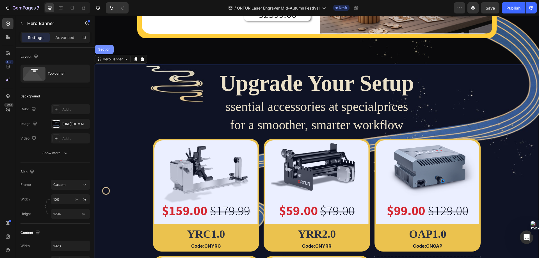
click at [110, 53] on div "Section" at bounding box center [104, 49] width 19 height 9
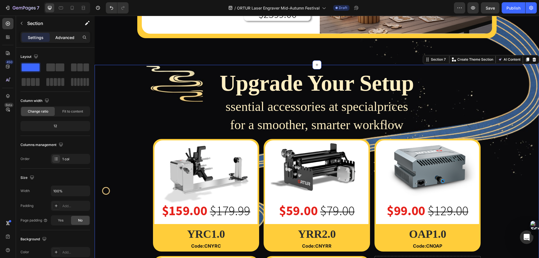
click at [63, 37] on p "Advanced" at bounding box center [64, 38] width 19 height 6
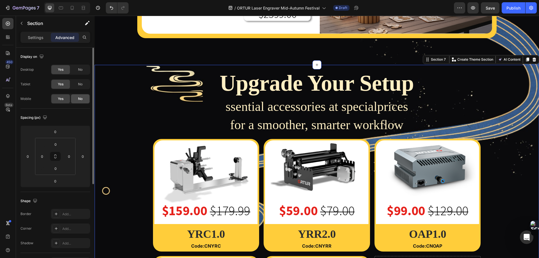
click at [82, 99] on span "No" at bounding box center [80, 98] width 4 height 5
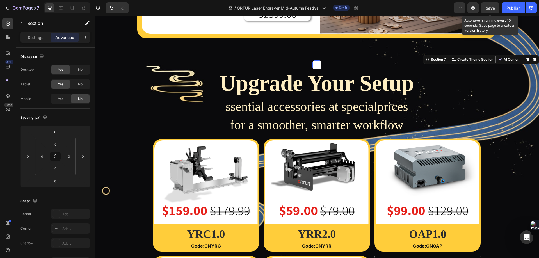
click at [492, 8] on span "Save" at bounding box center [490, 8] width 9 height 5
click at [73, 8] on icon at bounding box center [72, 8] width 6 height 6
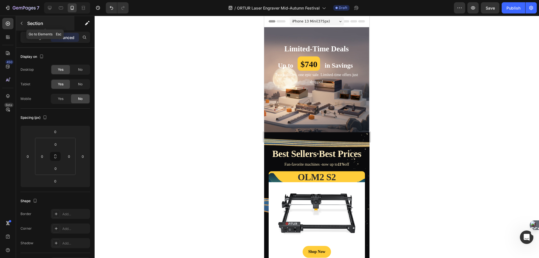
click at [23, 24] on icon "button" at bounding box center [21, 23] width 4 height 4
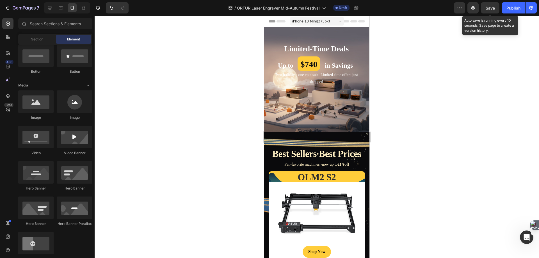
click at [493, 8] on span "Save" at bounding box center [490, 8] width 9 height 5
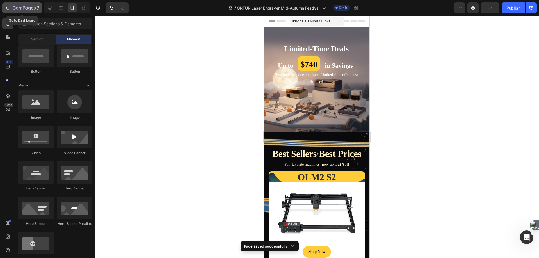
click at [10, 9] on icon "button" at bounding box center [8, 8] width 6 height 6
